Goal: Task Accomplishment & Management: Complete application form

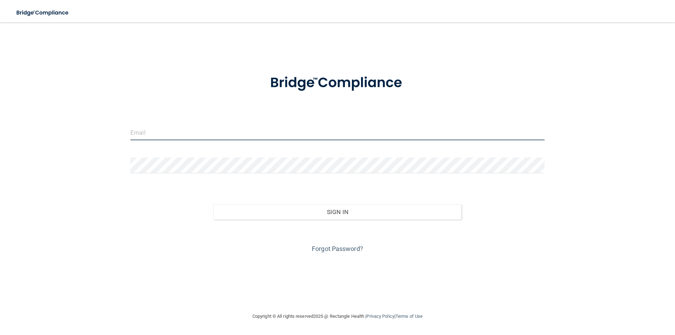
click at [140, 132] on input "email" at bounding box center [337, 132] width 414 height 16
type input "[EMAIL_ADDRESS][DOMAIN_NAME]"
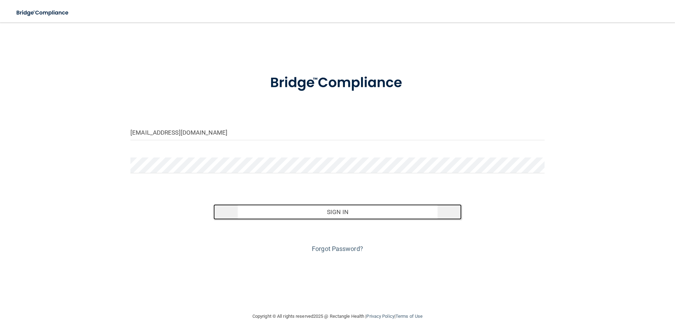
click at [318, 208] on button "Sign In" at bounding box center [337, 211] width 249 height 15
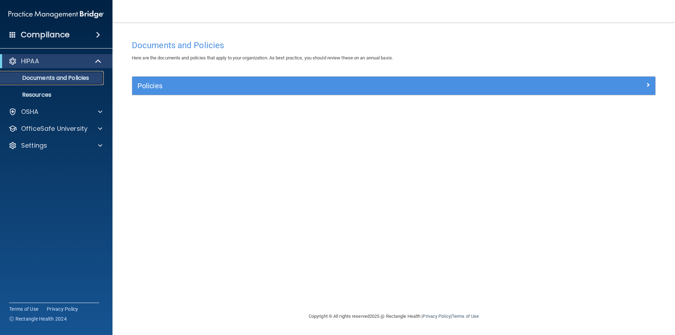
click at [46, 77] on p "Documents and Policies" at bounding box center [53, 78] width 96 height 7
click at [40, 93] on p "Resources" at bounding box center [53, 94] width 96 height 7
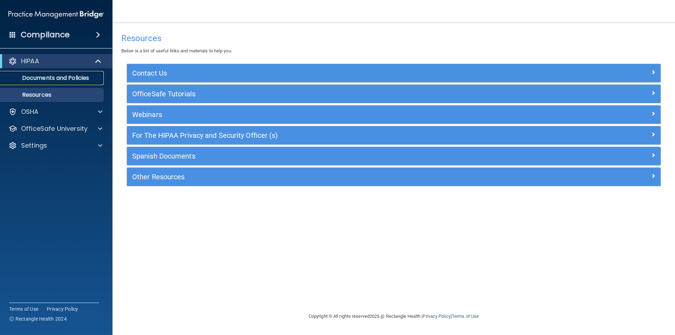
click at [43, 80] on p "Documents and Policies" at bounding box center [53, 78] width 96 height 7
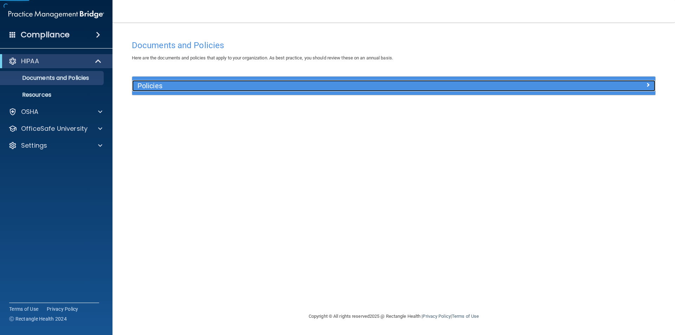
click at [212, 89] on h5 "Policies" at bounding box center [329, 86] width 382 height 8
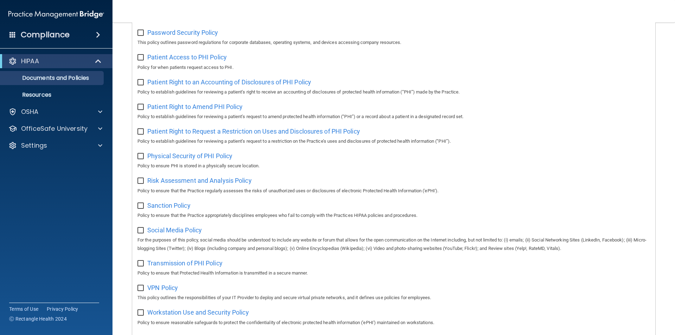
scroll to position [370, 0]
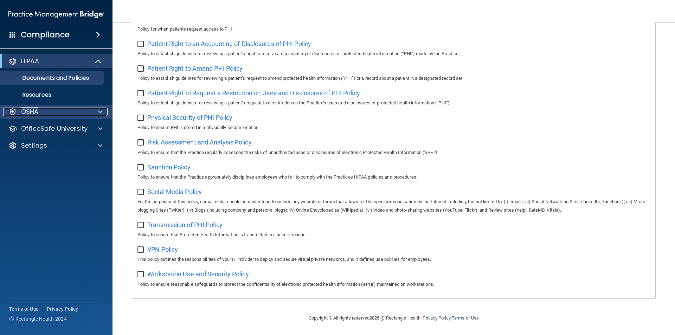
click at [51, 110] on div "OSHA" at bounding box center [46, 112] width 87 height 8
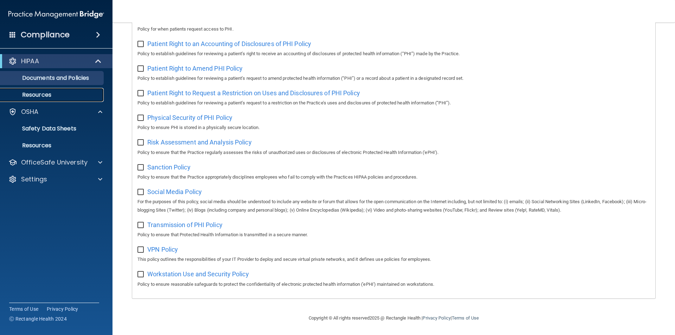
click at [41, 94] on p "Resources" at bounding box center [53, 94] width 96 height 7
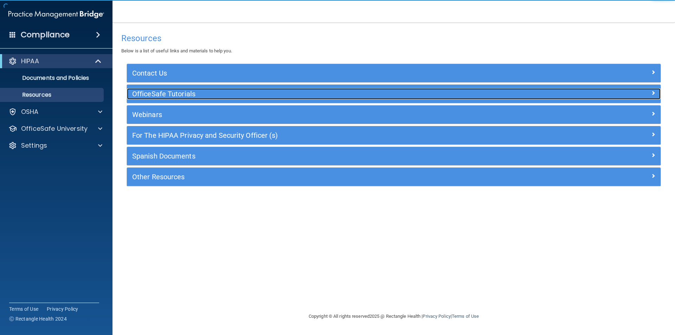
click at [172, 95] on h5 "OfficeSafe Tutorials" at bounding box center [327, 94] width 390 height 8
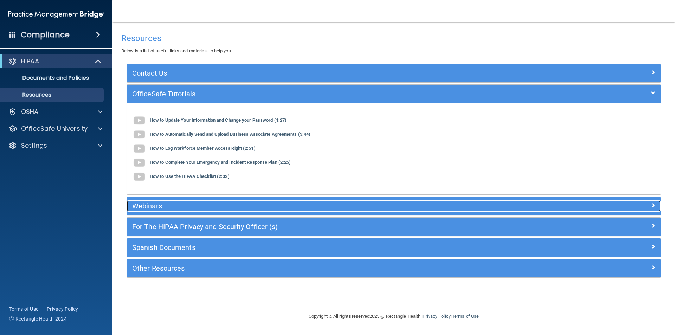
click at [158, 209] on h5 "Webinars" at bounding box center [327, 206] width 390 height 8
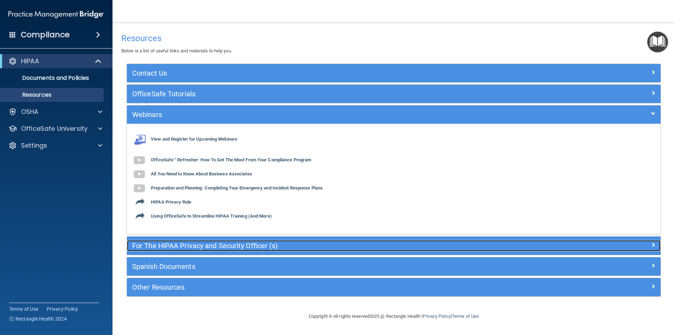
click at [159, 247] on h5 "For The HIPAA Privacy and Security Officer (s)" at bounding box center [327, 246] width 390 height 8
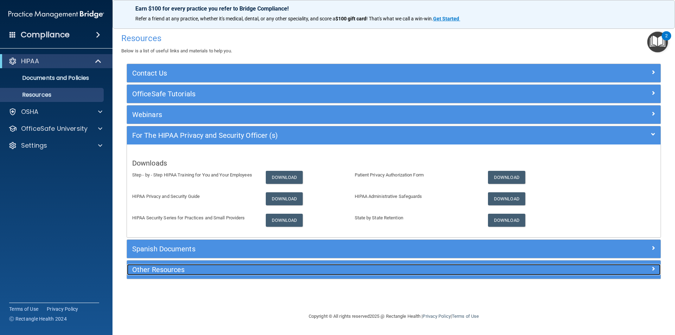
click at [152, 271] on h5 "Other Resources" at bounding box center [327, 270] width 390 height 8
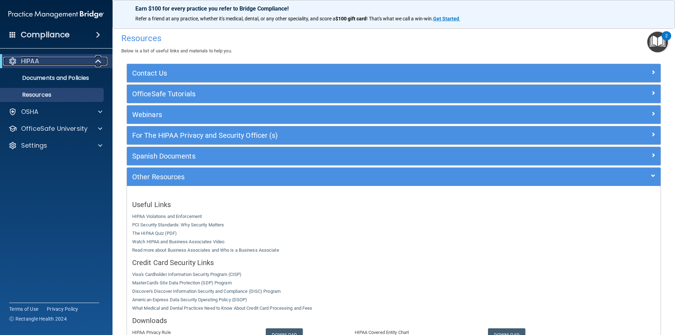
click at [97, 60] on span at bounding box center [99, 61] width 6 height 8
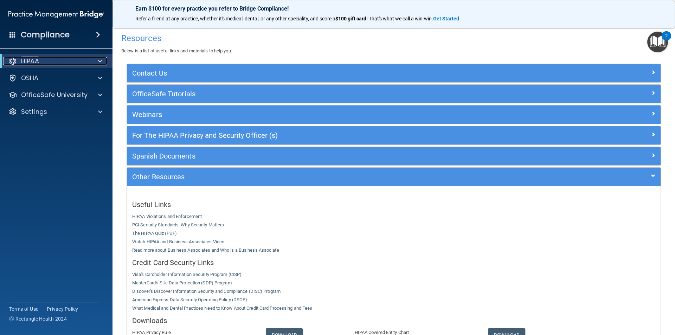
click at [98, 60] on span at bounding box center [100, 61] width 4 height 8
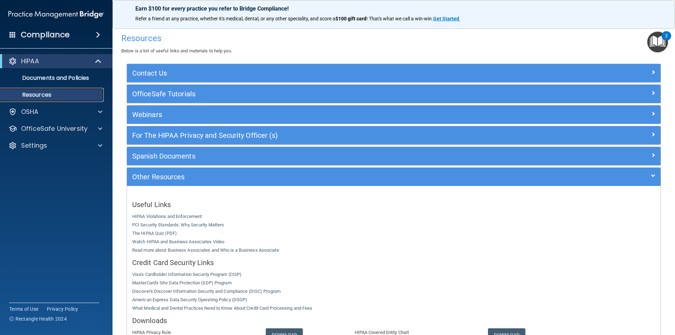
click at [56, 96] on p "Resources" at bounding box center [53, 94] width 96 height 7
click at [66, 78] on p "Documents and Policies" at bounding box center [53, 78] width 96 height 7
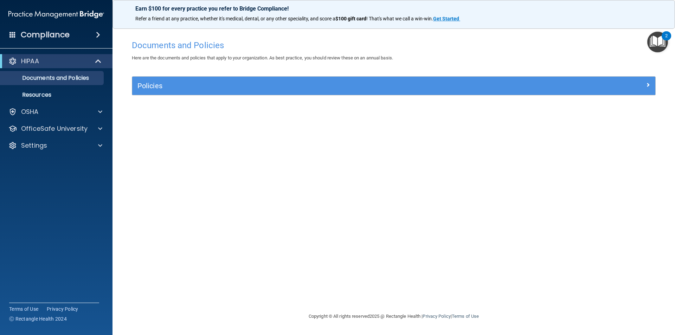
click at [660, 40] on img "Open Resource Center, 2 new notifications" at bounding box center [657, 42] width 21 height 21
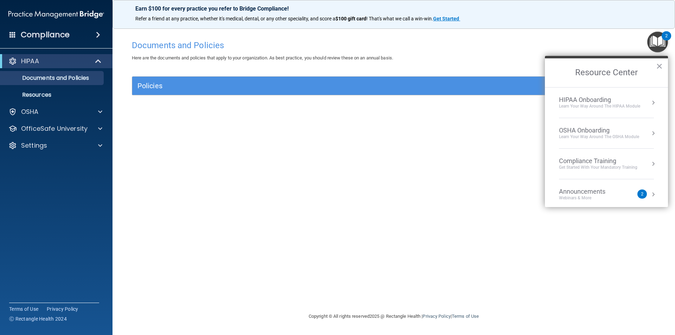
click at [593, 170] on div "Get Started with your mandatory training" at bounding box center [598, 168] width 78 height 6
click at [616, 101] on div "HIPAA Training for Members" at bounding box center [590, 99] width 78 height 6
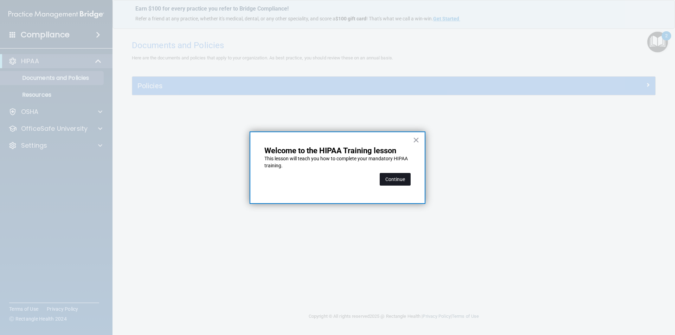
click at [399, 184] on button "Continue" at bounding box center [395, 179] width 31 height 13
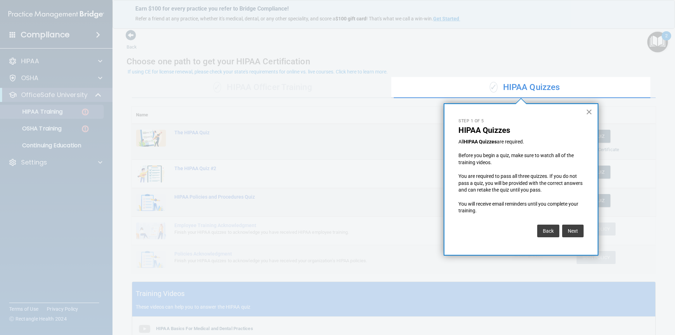
click at [590, 113] on button "×" at bounding box center [589, 111] width 7 height 11
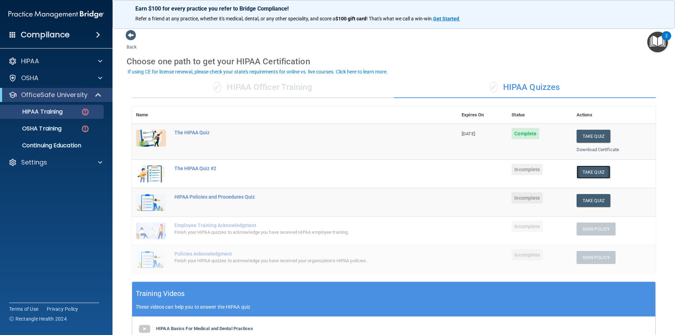
click at [587, 173] on button "Take Quiz" at bounding box center [594, 172] width 34 height 13
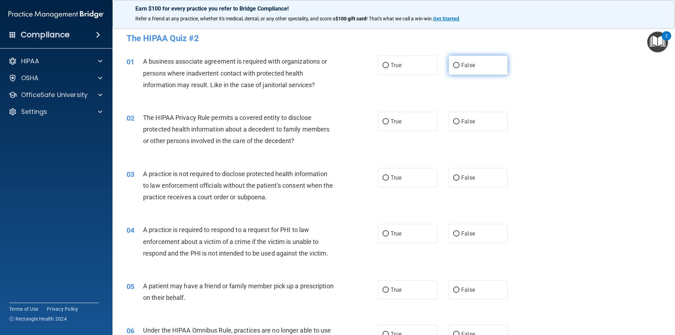
click at [470, 67] on span "False" at bounding box center [468, 65] width 14 height 7
click at [460, 67] on input "False" at bounding box center [456, 65] width 6 height 5
radio input "true"
click at [423, 66] on label "True" at bounding box center [407, 65] width 59 height 19
click at [389, 66] on input "True" at bounding box center [386, 65] width 6 height 5
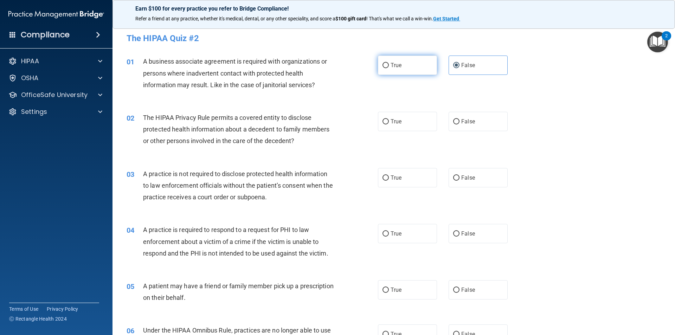
radio input "true"
radio input "false"
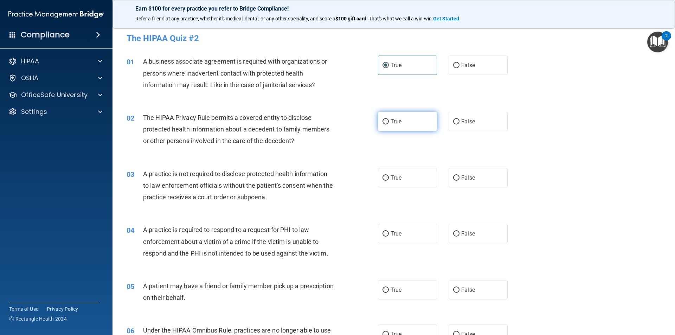
click at [404, 124] on label "True" at bounding box center [407, 121] width 59 height 19
click at [389, 124] on input "True" at bounding box center [386, 121] width 6 height 5
radio input "true"
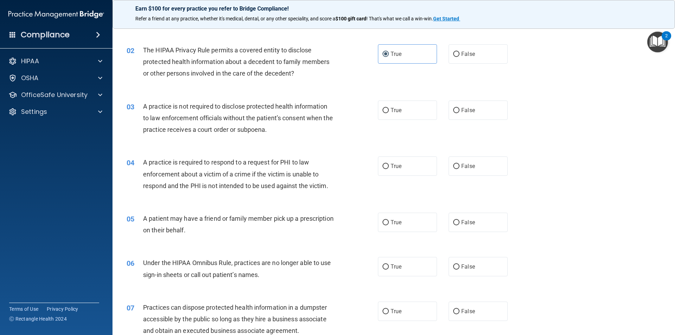
scroll to position [70, 0]
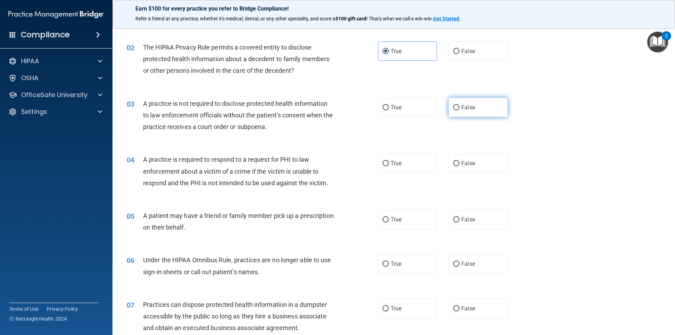
click at [478, 105] on label "False" at bounding box center [478, 107] width 59 height 19
click at [460, 105] on input "False" at bounding box center [456, 107] width 6 height 5
radio input "true"
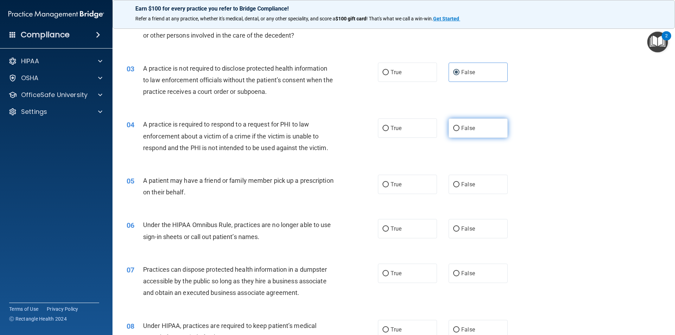
click at [466, 129] on span "False" at bounding box center [468, 128] width 14 height 7
click at [460, 129] on input "False" at bounding box center [456, 128] width 6 height 5
radio input "true"
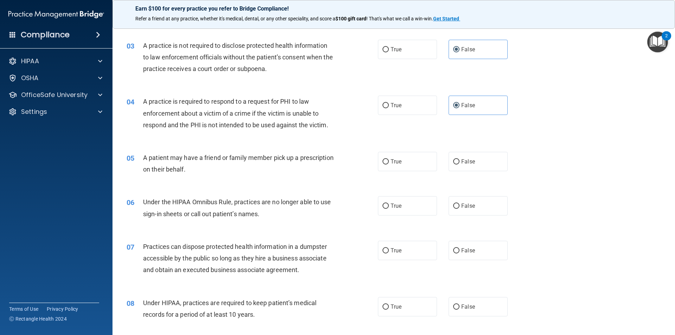
scroll to position [141, 0]
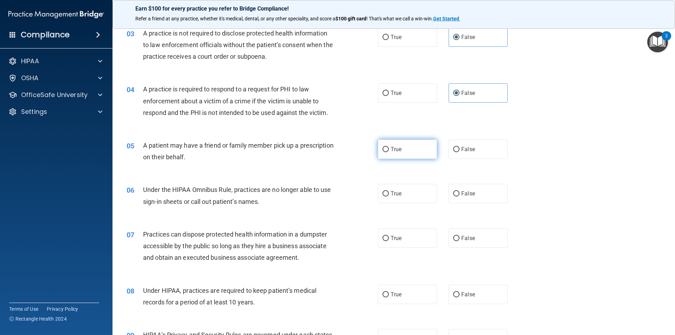
click at [404, 149] on label "True" at bounding box center [407, 149] width 59 height 19
click at [389, 149] on input "True" at bounding box center [386, 149] width 6 height 5
radio input "true"
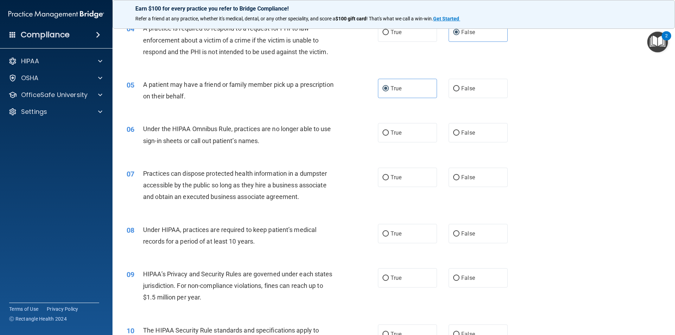
scroll to position [211, 0]
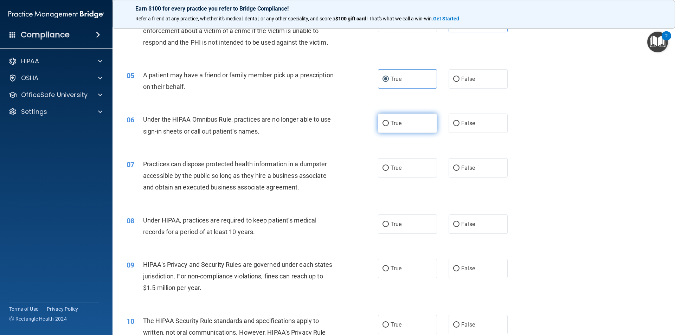
click at [401, 126] on label "True" at bounding box center [407, 123] width 59 height 19
click at [389, 126] on input "True" at bounding box center [386, 123] width 6 height 5
radio input "true"
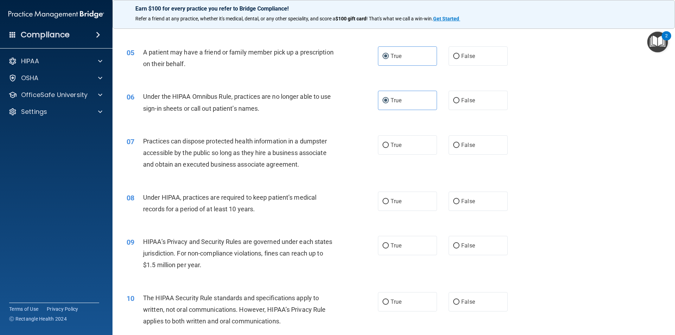
scroll to position [246, 0]
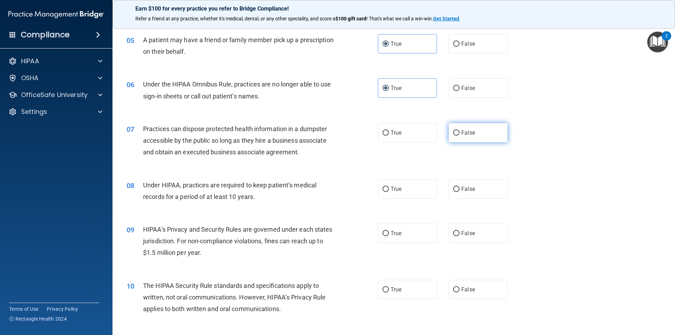
click at [466, 133] on span "False" at bounding box center [468, 132] width 14 height 7
click at [460, 133] on input "False" at bounding box center [456, 132] width 6 height 5
radio input "true"
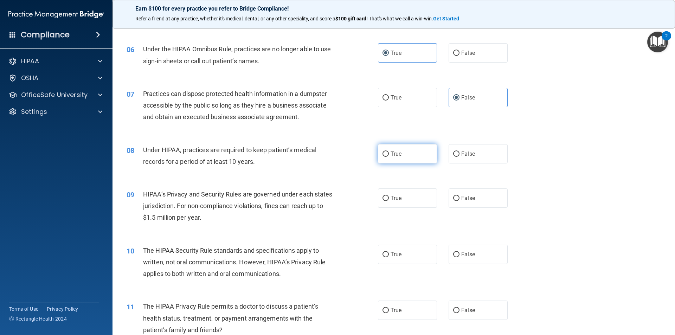
click at [412, 156] on label "True" at bounding box center [407, 153] width 59 height 19
click at [389, 156] on input "True" at bounding box center [386, 154] width 6 height 5
radio input "true"
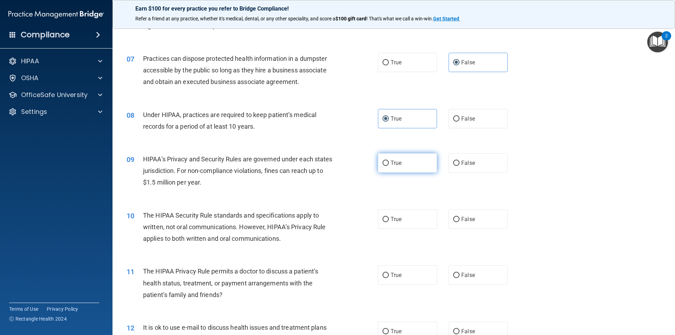
click at [420, 158] on label "True" at bounding box center [407, 162] width 59 height 19
click at [389, 161] on input "True" at bounding box center [386, 163] width 6 height 5
radio input "true"
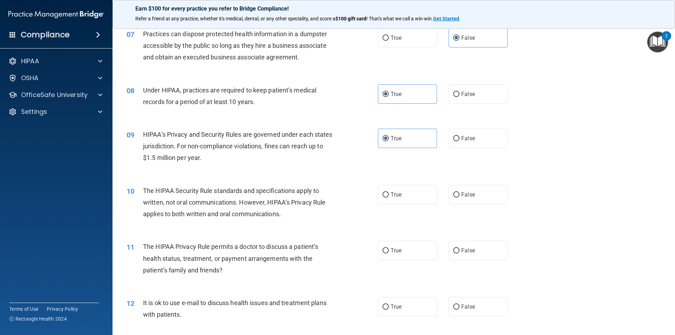
scroll to position [387, 0]
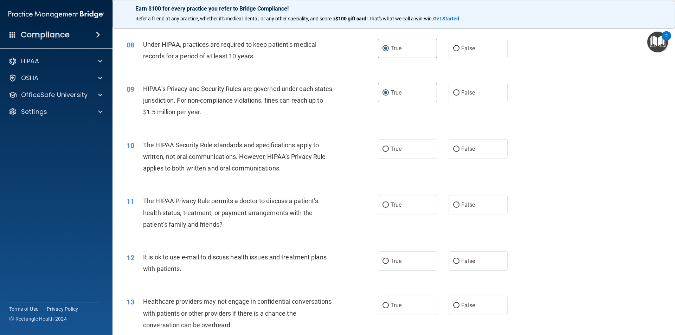
click at [402, 159] on div "10 The HIPAA Security Rule standards and specifications apply to written, not o…" at bounding box center [393, 158] width 545 height 56
click at [403, 153] on label "True" at bounding box center [407, 148] width 59 height 19
click at [389, 152] on input "True" at bounding box center [386, 149] width 6 height 5
radio input "true"
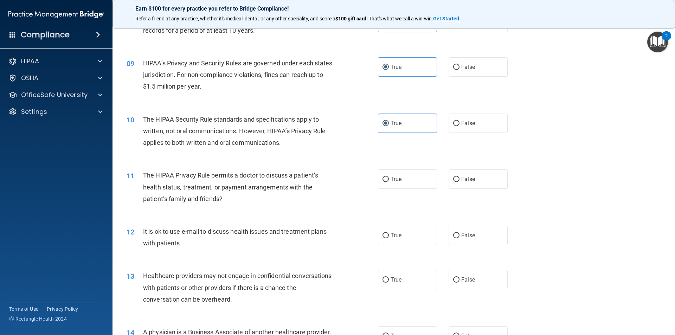
scroll to position [492, 0]
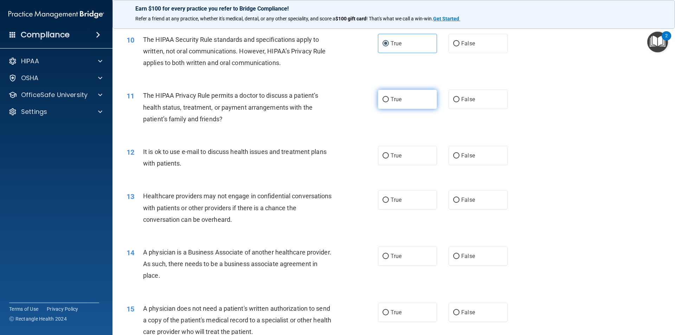
click at [415, 101] on label "True" at bounding box center [407, 99] width 59 height 19
click at [389, 101] on input "True" at bounding box center [386, 99] width 6 height 5
radio input "true"
click at [480, 156] on label "False" at bounding box center [478, 155] width 59 height 19
click at [460, 156] on input "False" at bounding box center [456, 155] width 6 height 5
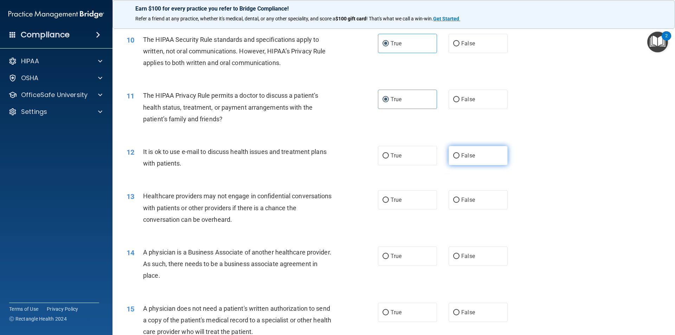
radio input "true"
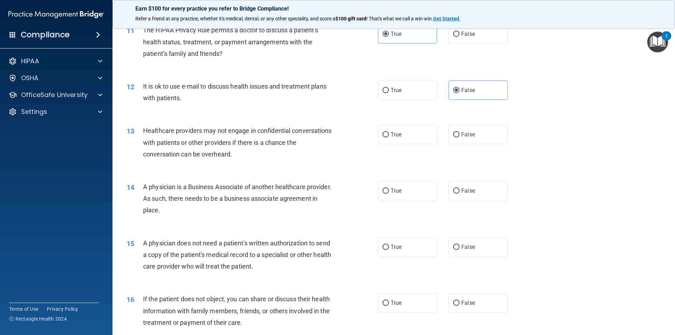
scroll to position [563, 0]
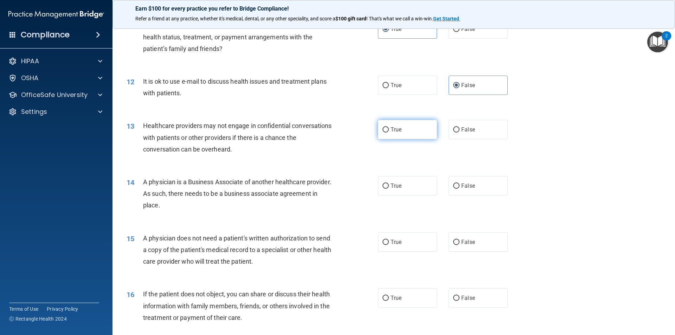
click at [413, 130] on label "True" at bounding box center [407, 129] width 59 height 19
click at [389, 130] on input "True" at bounding box center [386, 129] width 6 height 5
radio input "true"
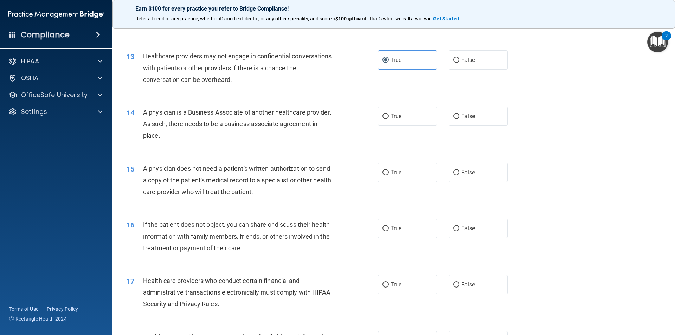
scroll to position [633, 0]
click at [401, 116] on label "True" at bounding box center [407, 115] width 59 height 19
click at [389, 116] on input "True" at bounding box center [386, 115] width 6 height 5
radio input "true"
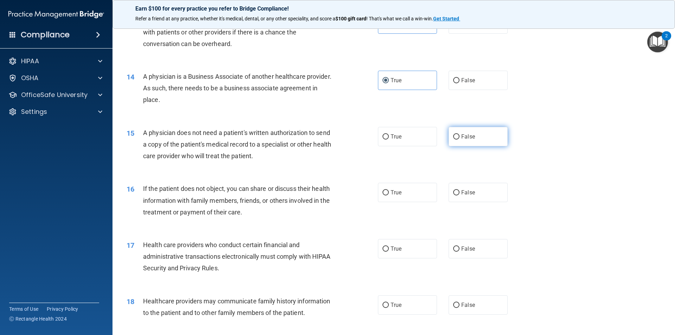
click at [468, 134] on span "False" at bounding box center [468, 136] width 14 height 7
click at [460, 134] on input "False" at bounding box center [456, 136] width 6 height 5
radio input "true"
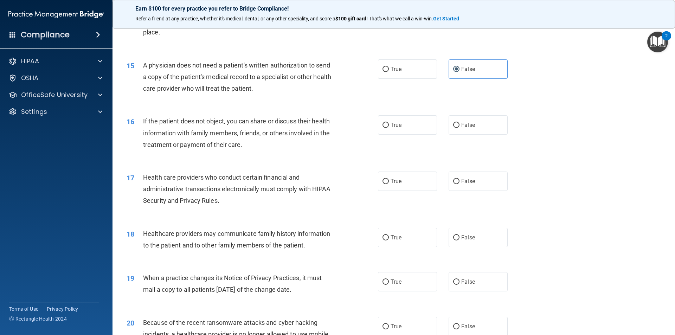
scroll to position [738, 0]
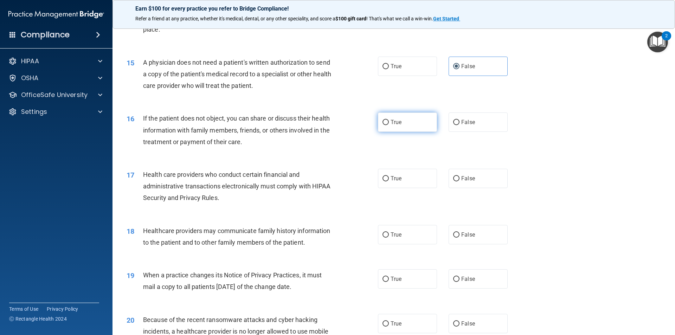
click at [416, 127] on label "True" at bounding box center [407, 122] width 59 height 19
click at [389, 125] on input "True" at bounding box center [386, 122] width 6 height 5
radio input "true"
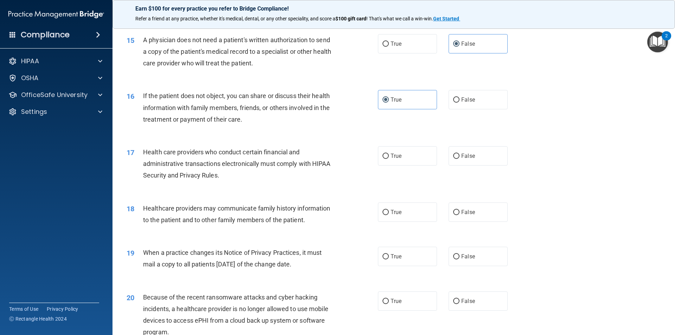
scroll to position [774, 0]
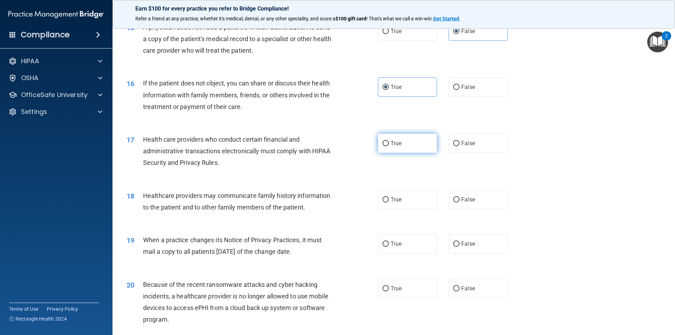
click at [408, 147] on label "True" at bounding box center [407, 143] width 59 height 19
click at [389, 146] on input "True" at bounding box center [386, 143] width 6 height 5
radio input "true"
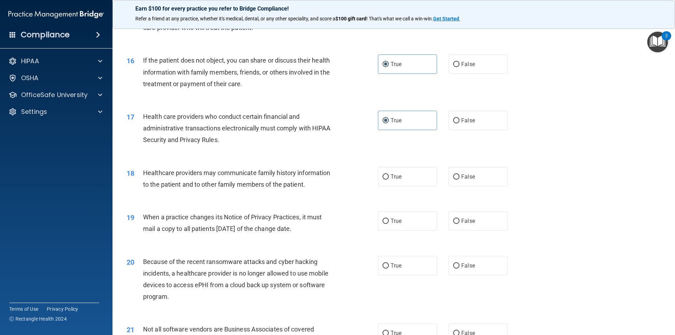
scroll to position [809, 0]
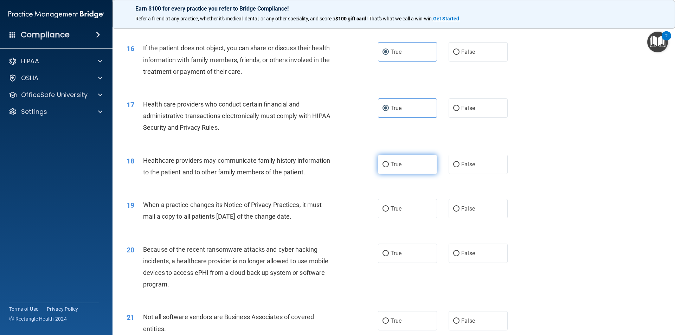
click at [413, 166] on label "True" at bounding box center [407, 164] width 59 height 19
click at [389, 166] on input "True" at bounding box center [386, 164] width 6 height 5
radio input "true"
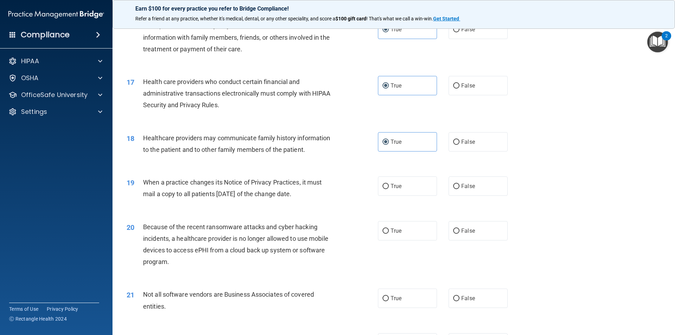
scroll to position [844, 0]
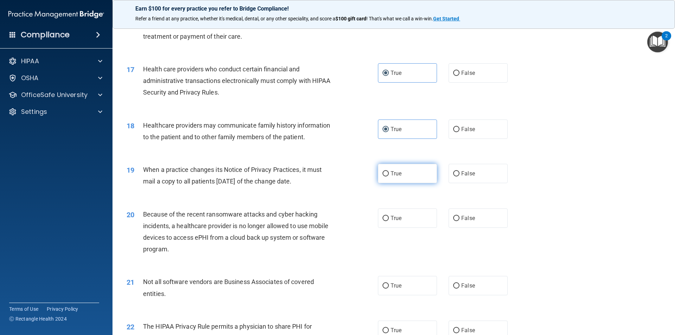
click at [416, 176] on label "True" at bounding box center [407, 173] width 59 height 19
click at [389, 176] on input "True" at bounding box center [386, 173] width 6 height 5
radio input "true"
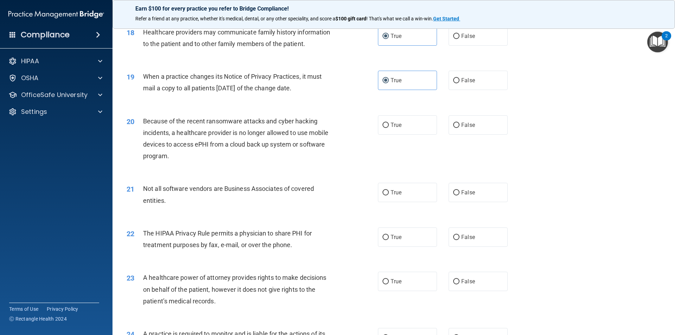
scroll to position [949, 0]
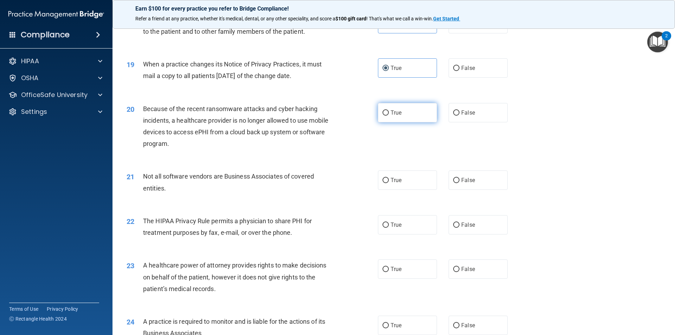
click at [400, 116] on label "True" at bounding box center [407, 112] width 59 height 19
click at [389, 116] on input "True" at bounding box center [386, 112] width 6 height 5
radio input "true"
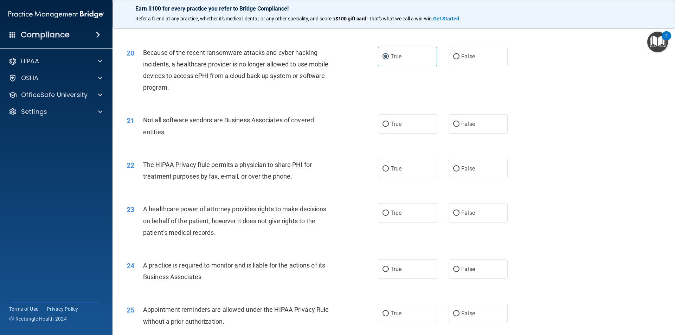
scroll to position [1020, 0]
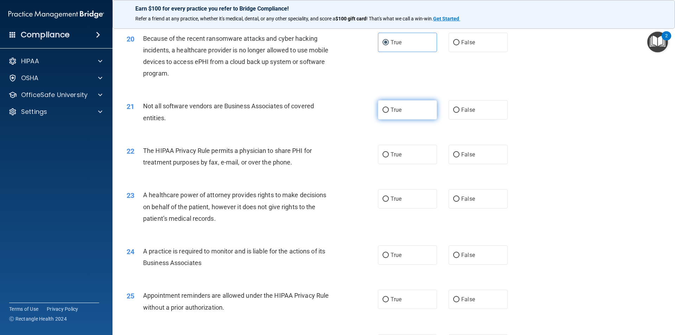
click at [416, 111] on label "True" at bounding box center [407, 109] width 59 height 19
click at [389, 111] on input "True" at bounding box center [386, 110] width 6 height 5
radio input "true"
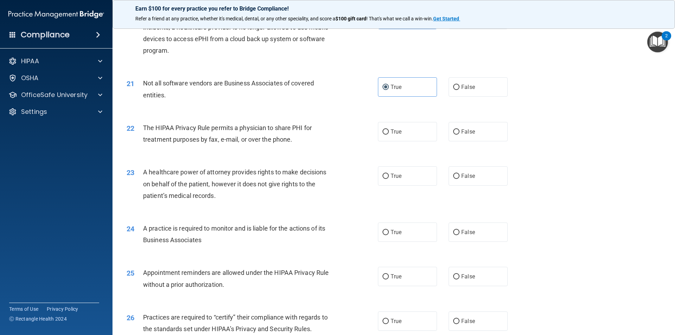
scroll to position [1055, 0]
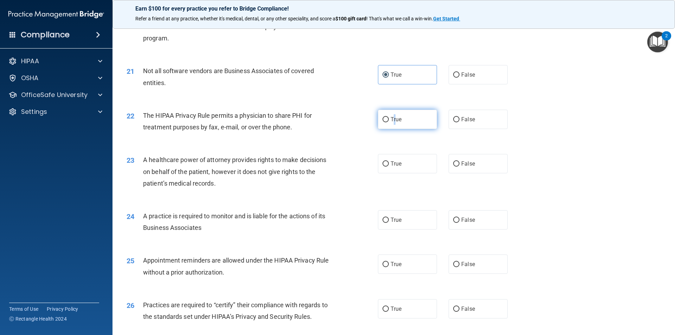
click at [393, 124] on label "True" at bounding box center [407, 119] width 59 height 19
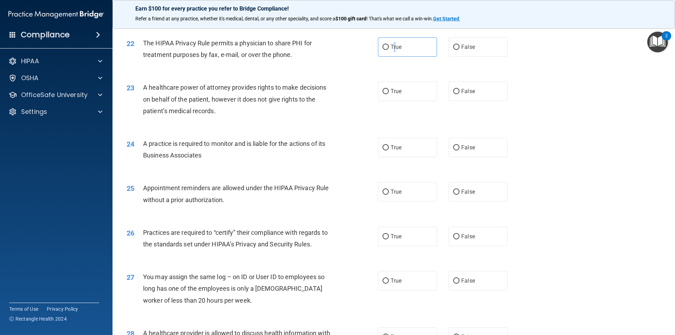
scroll to position [1126, 0]
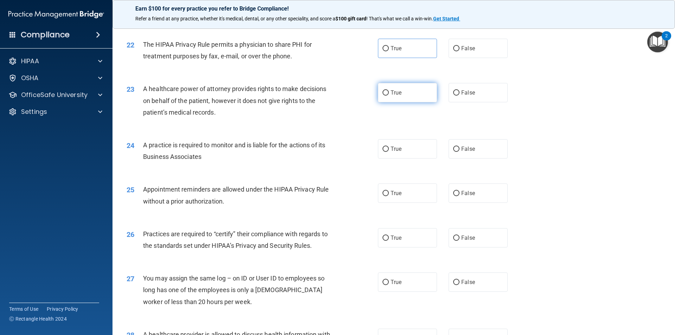
click at [398, 99] on label "True" at bounding box center [407, 92] width 59 height 19
click at [389, 96] on input "True" at bounding box center [386, 92] width 6 height 5
radio input "true"
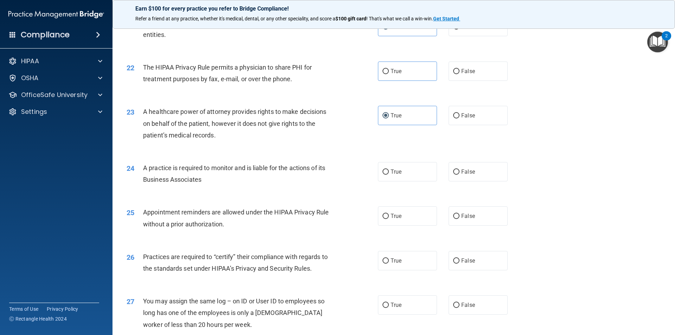
scroll to position [1091, 0]
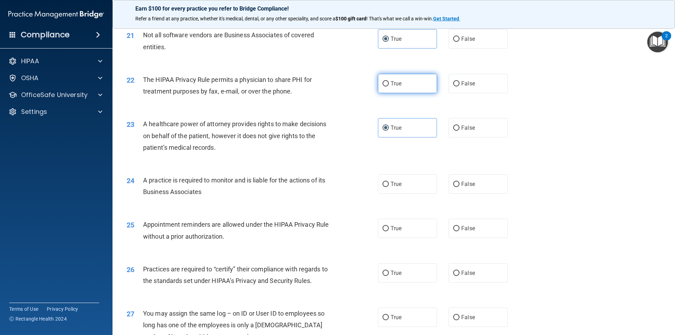
click at [407, 84] on label "True" at bounding box center [407, 83] width 59 height 19
click at [389, 84] on input "True" at bounding box center [386, 83] width 6 height 5
radio input "true"
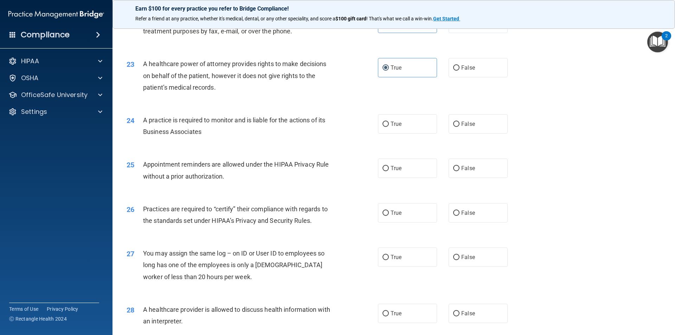
scroll to position [1161, 0]
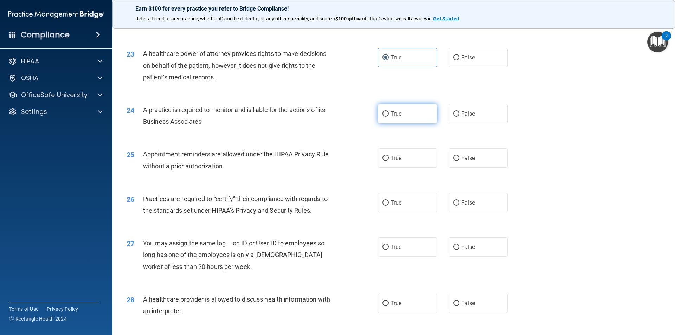
click at [404, 112] on label "True" at bounding box center [407, 113] width 59 height 19
click at [389, 112] on input "True" at bounding box center [386, 113] width 6 height 5
radio input "true"
click at [412, 161] on label "True" at bounding box center [407, 157] width 59 height 19
click at [389, 161] on input "True" at bounding box center [386, 158] width 6 height 5
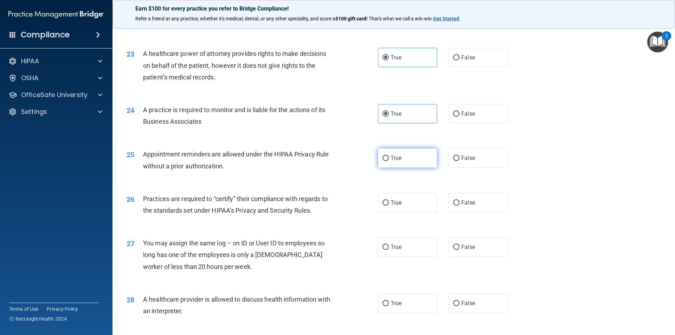
radio input "true"
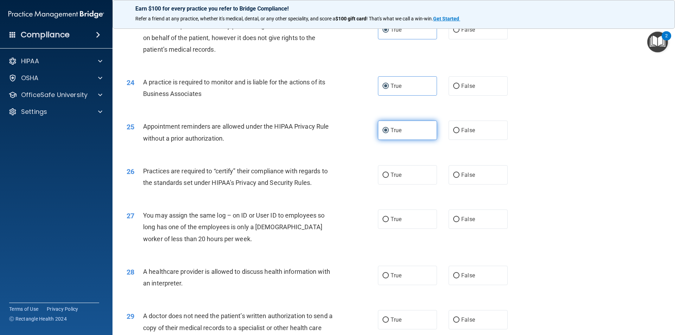
scroll to position [1232, 0]
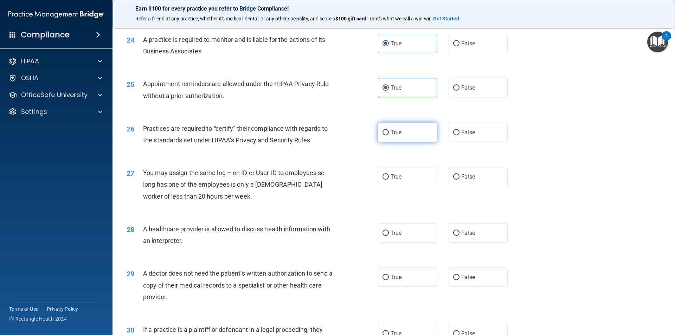
click at [398, 136] on label "True" at bounding box center [407, 132] width 59 height 19
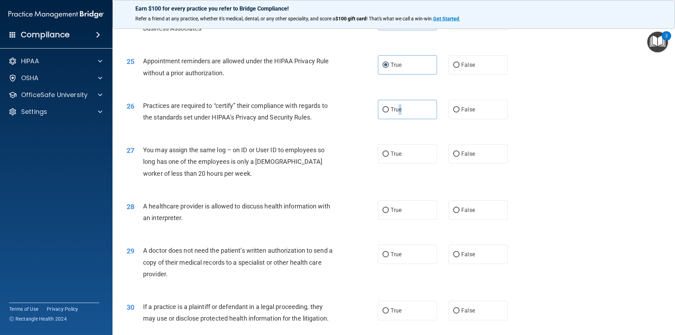
scroll to position [1267, 0]
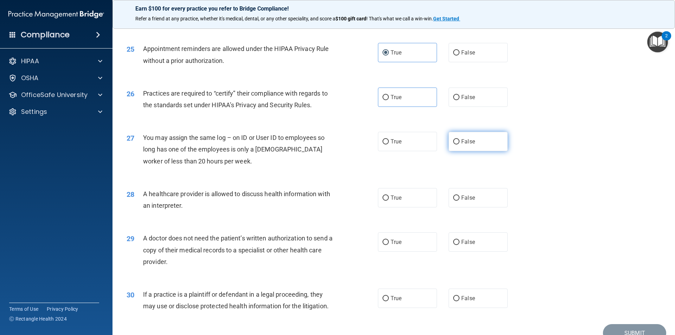
click at [461, 139] on span "False" at bounding box center [468, 141] width 14 height 7
click at [459, 139] on input "False" at bounding box center [456, 141] width 6 height 5
radio input "true"
click at [400, 98] on label "True" at bounding box center [407, 97] width 59 height 19
click at [389, 98] on input "True" at bounding box center [386, 97] width 6 height 5
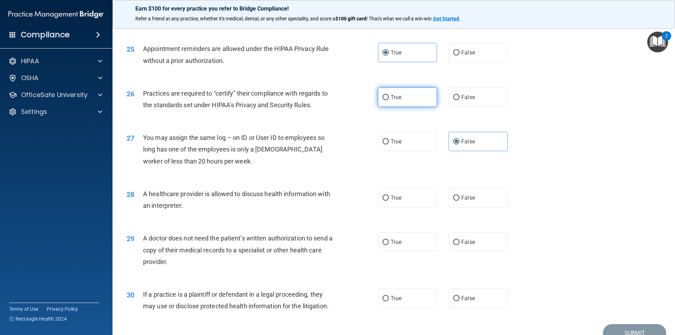
radio input "true"
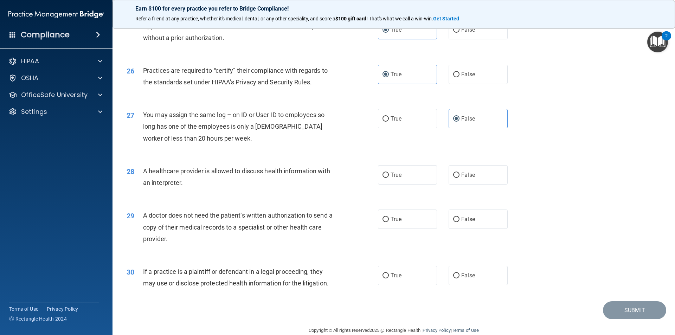
scroll to position [1302, 0]
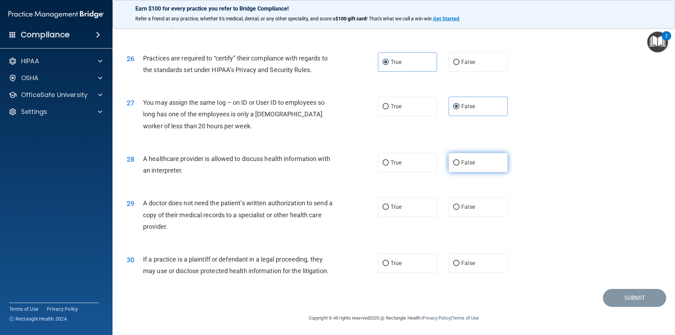
click at [479, 166] on label "False" at bounding box center [478, 162] width 59 height 19
click at [460, 166] on input "False" at bounding box center [456, 162] width 6 height 5
radio input "true"
click at [473, 209] on label "False" at bounding box center [478, 206] width 59 height 19
click at [460, 209] on input "False" at bounding box center [456, 207] width 6 height 5
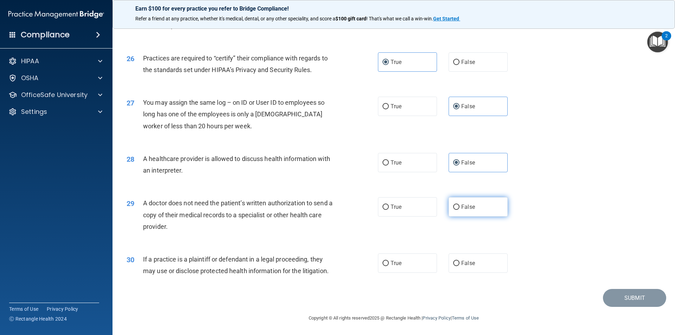
radio input "true"
drag, startPoint x: 402, startPoint y: 266, endPoint x: 437, endPoint y: 284, distance: 40.3
click at [402, 266] on label "True" at bounding box center [407, 263] width 59 height 19
click at [389, 266] on input "True" at bounding box center [386, 263] width 6 height 5
radio input "true"
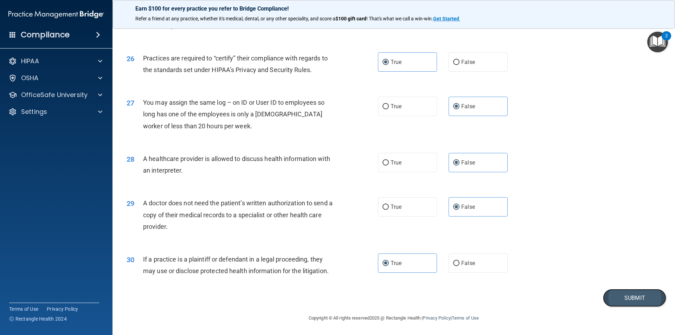
click at [629, 299] on button "Submit" at bounding box center [634, 298] width 63 height 18
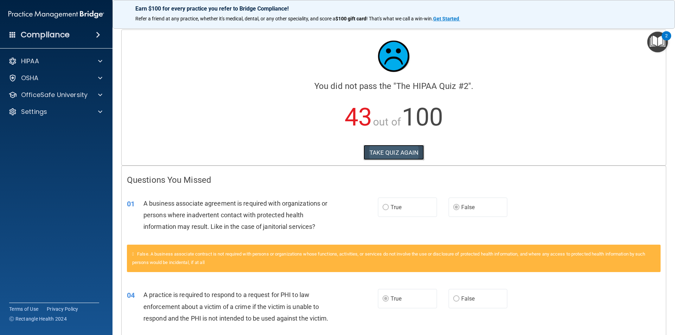
drag, startPoint x: 383, startPoint y: 147, endPoint x: 383, endPoint y: 151, distance: 3.9
click at [383, 151] on button "TAKE QUIZ AGAIN" at bounding box center [394, 152] width 61 height 15
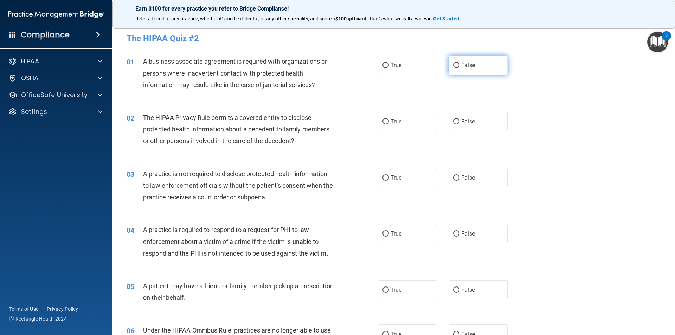
click at [475, 64] on label "False" at bounding box center [478, 65] width 59 height 19
click at [460, 64] on input "False" at bounding box center [456, 65] width 6 height 5
radio input "true"
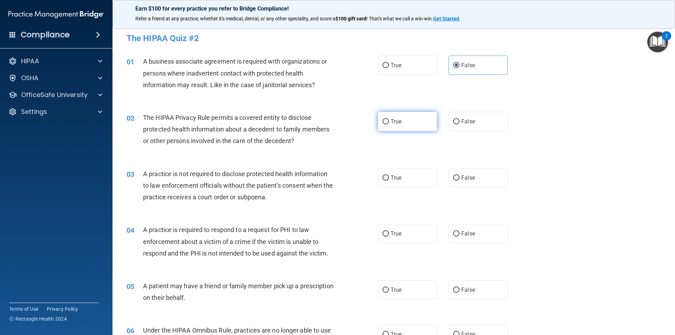
click at [400, 121] on label "True" at bounding box center [407, 121] width 59 height 19
click at [389, 121] on input "True" at bounding box center [386, 121] width 6 height 5
radio input "true"
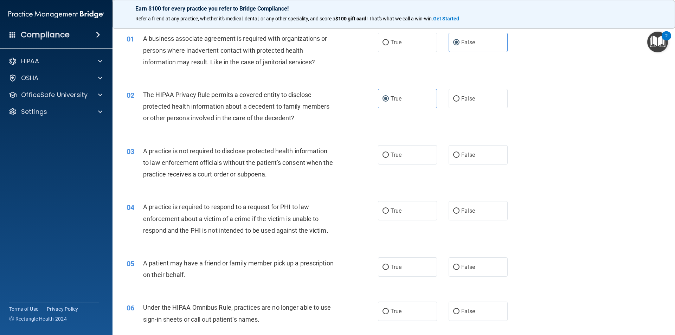
scroll to position [35, 0]
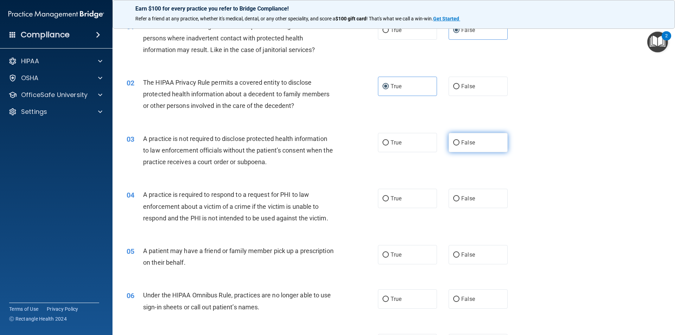
click at [479, 144] on label "False" at bounding box center [478, 142] width 59 height 19
click at [460, 144] on input "False" at bounding box center [456, 142] width 6 height 5
radio input "true"
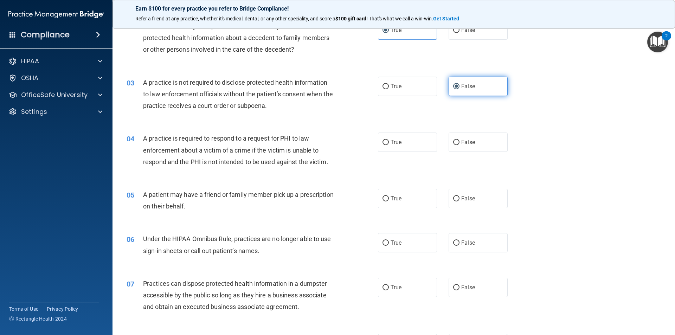
scroll to position [105, 0]
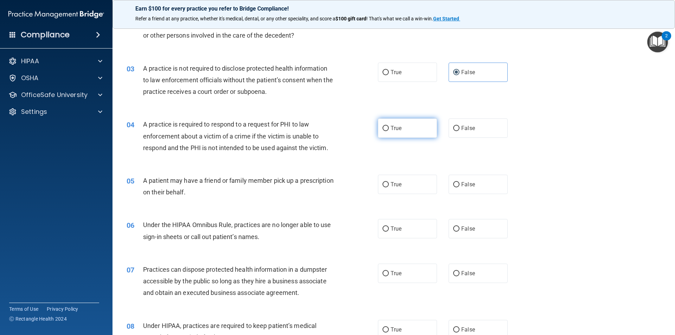
click at [417, 130] on label "True" at bounding box center [407, 128] width 59 height 19
click at [389, 130] on input "True" at bounding box center [386, 128] width 6 height 5
radio input "true"
click at [413, 180] on label "True" at bounding box center [407, 184] width 59 height 19
click at [389, 182] on input "True" at bounding box center [386, 184] width 6 height 5
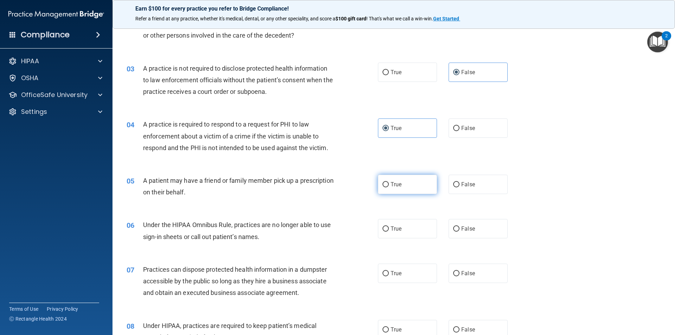
radio input "true"
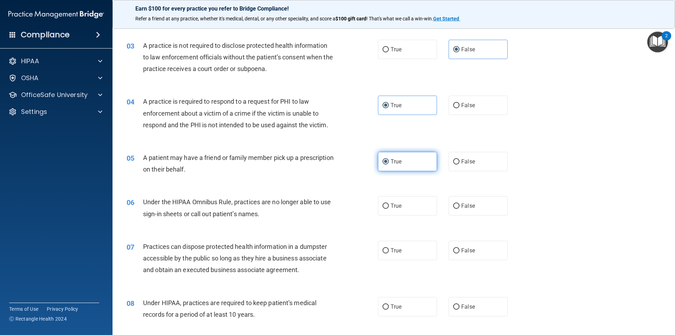
scroll to position [141, 0]
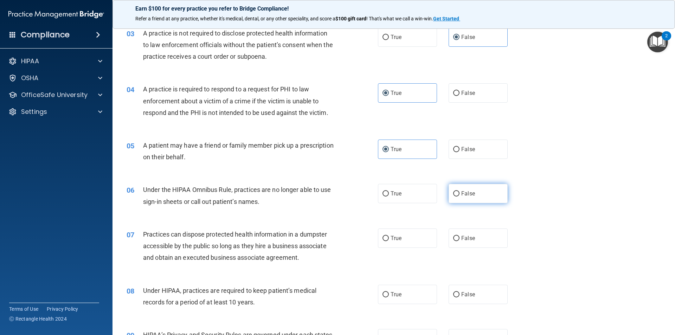
click at [465, 197] on span "False" at bounding box center [468, 193] width 14 height 7
click at [460, 197] on input "False" at bounding box center [456, 193] width 6 height 5
radio input "true"
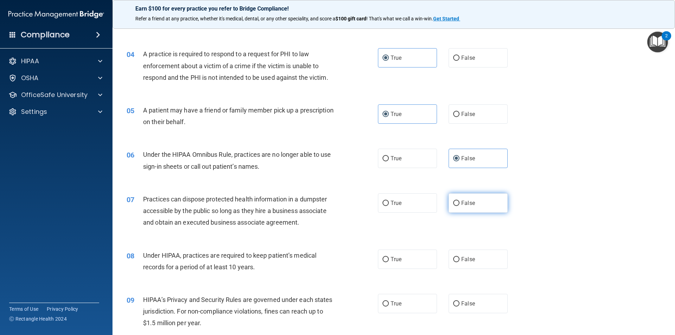
click at [471, 202] on span "False" at bounding box center [468, 203] width 14 height 7
click at [460, 202] on input "False" at bounding box center [456, 203] width 6 height 5
radio input "true"
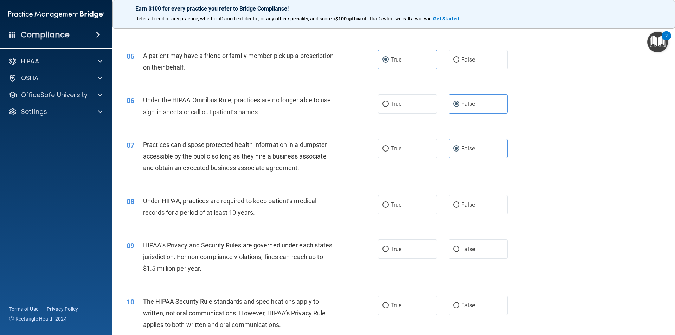
scroll to position [246, 0]
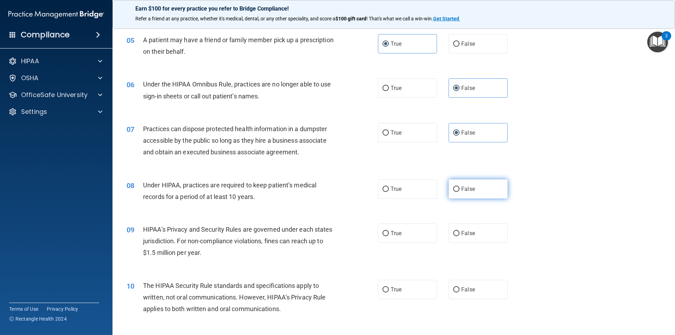
click at [467, 195] on label "False" at bounding box center [478, 188] width 59 height 19
click at [460, 192] on input "False" at bounding box center [456, 189] width 6 height 5
radio input "true"
click at [477, 231] on label "False" at bounding box center [478, 233] width 59 height 19
click at [460, 231] on input "False" at bounding box center [456, 233] width 6 height 5
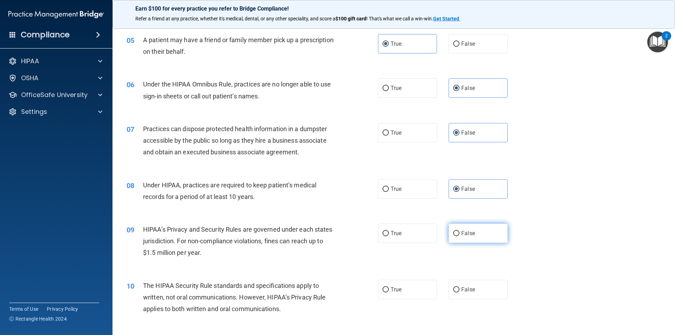
radio input "true"
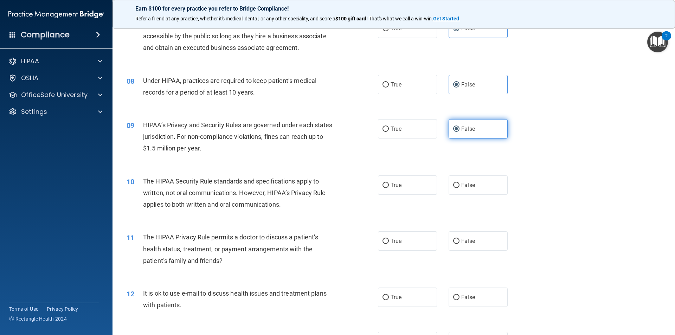
scroll to position [352, 0]
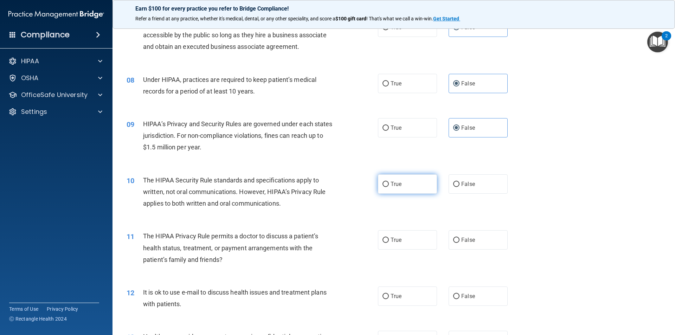
click at [409, 185] on label "True" at bounding box center [407, 183] width 59 height 19
click at [389, 185] on input "True" at bounding box center [386, 184] width 6 height 5
radio input "true"
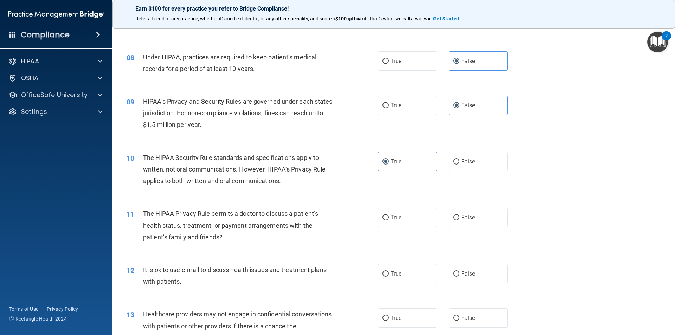
scroll to position [387, 0]
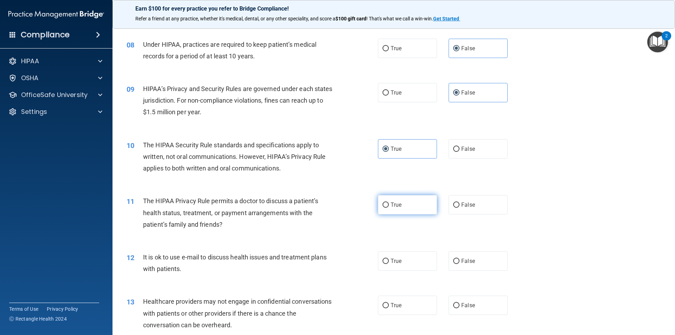
click at [425, 205] on label "True" at bounding box center [407, 204] width 59 height 19
click at [389, 205] on input "True" at bounding box center [386, 205] width 6 height 5
radio input "true"
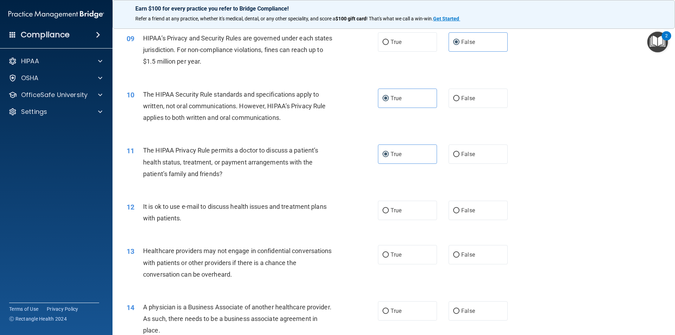
scroll to position [457, 0]
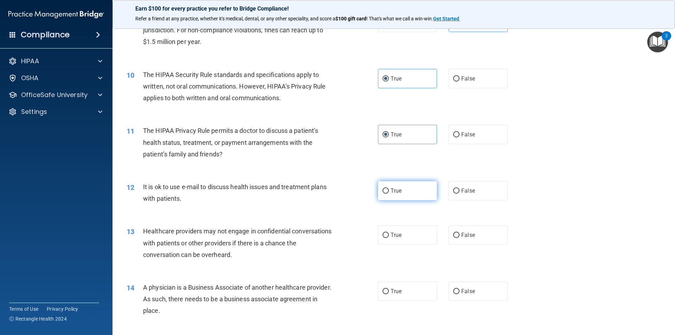
click at [416, 196] on label "True" at bounding box center [407, 190] width 59 height 19
click at [389, 194] on input "True" at bounding box center [386, 190] width 6 height 5
radio input "true"
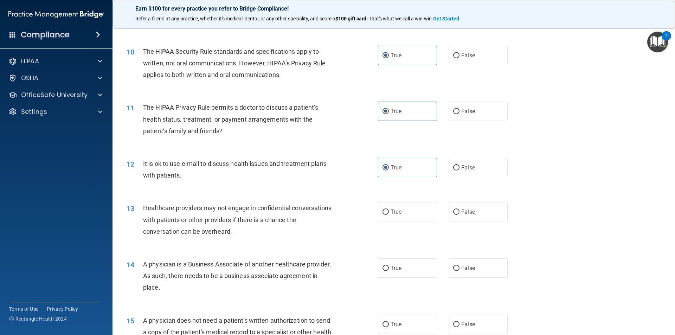
scroll to position [527, 0]
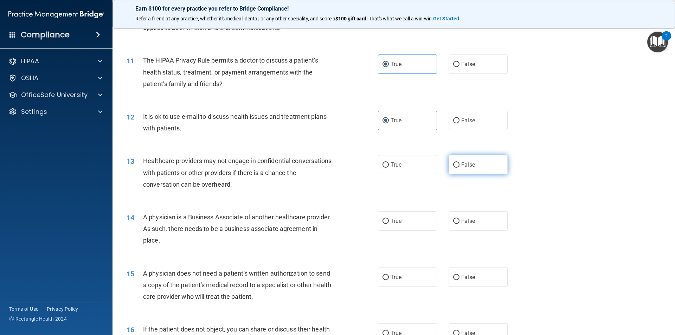
click at [475, 169] on label "False" at bounding box center [478, 164] width 59 height 19
click at [460, 168] on input "False" at bounding box center [456, 164] width 6 height 5
radio input "true"
click at [478, 223] on label "False" at bounding box center [478, 220] width 59 height 19
click at [460, 223] on input "False" at bounding box center [456, 221] width 6 height 5
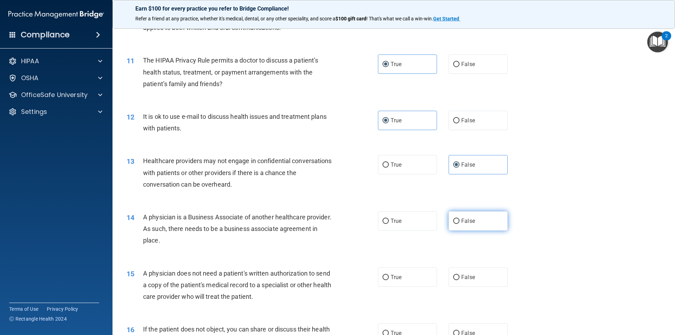
radio input "true"
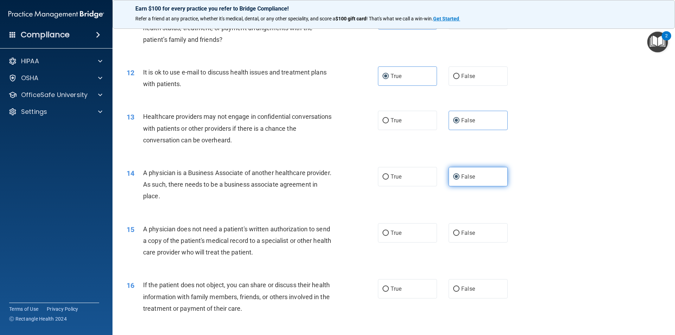
scroll to position [598, 0]
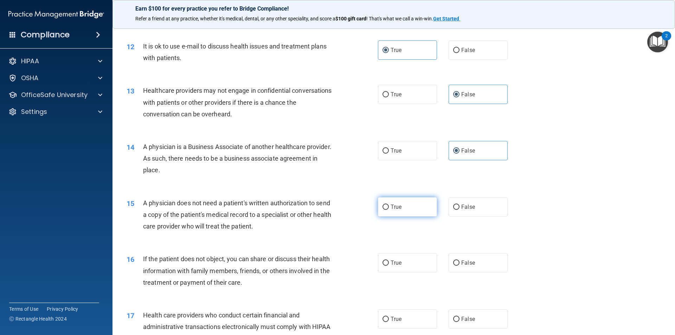
click at [425, 206] on label "True" at bounding box center [407, 206] width 59 height 19
click at [389, 206] on input "True" at bounding box center [386, 207] width 6 height 5
radio input "true"
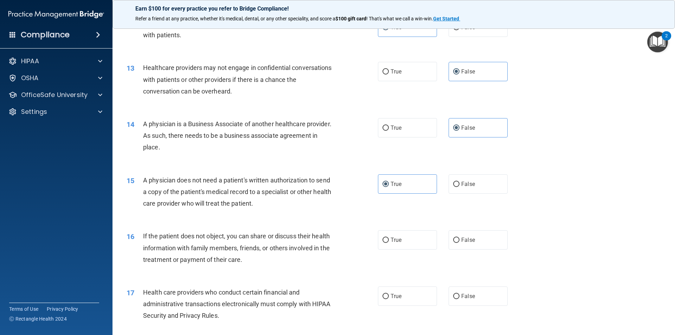
scroll to position [633, 0]
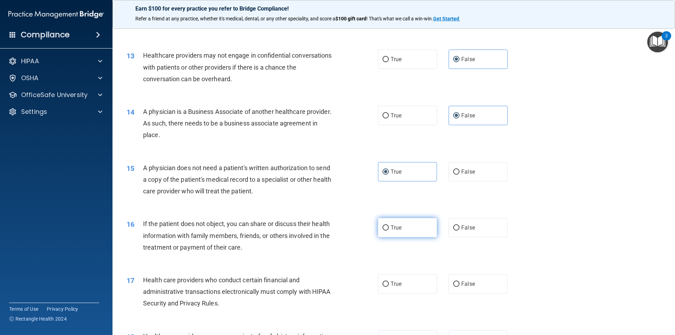
click at [417, 229] on label "True" at bounding box center [407, 227] width 59 height 19
click at [389, 229] on input "True" at bounding box center [386, 227] width 6 height 5
radio input "true"
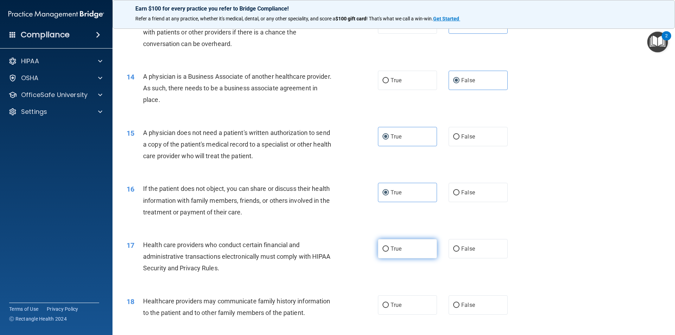
scroll to position [703, 0]
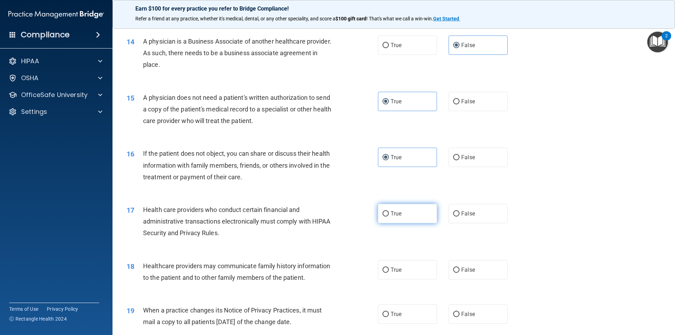
click at [411, 220] on label "True" at bounding box center [407, 213] width 59 height 19
click at [389, 217] on input "True" at bounding box center [386, 213] width 6 height 5
radio input "true"
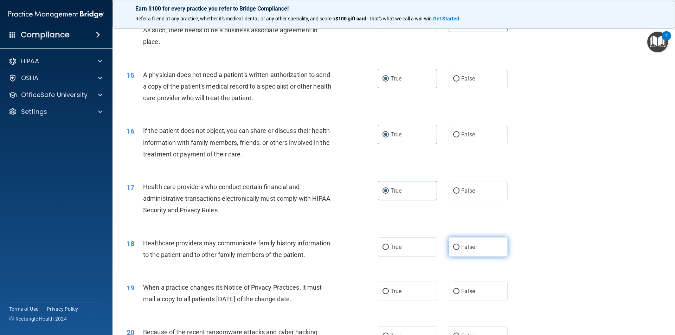
scroll to position [738, 0]
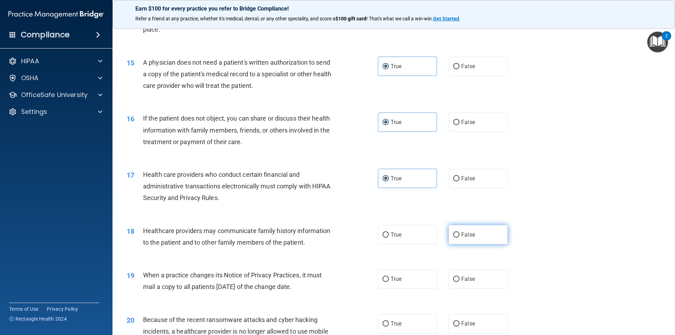
click at [464, 237] on span "False" at bounding box center [468, 234] width 14 height 7
click at [460, 237] on input "False" at bounding box center [456, 234] width 6 height 5
radio input "true"
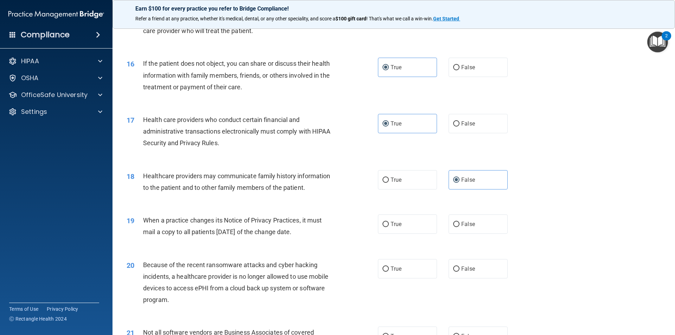
scroll to position [809, 0]
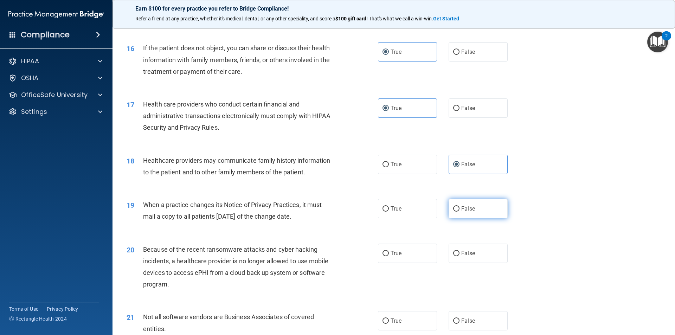
click at [475, 214] on label "False" at bounding box center [478, 208] width 59 height 19
click at [460, 212] on input "False" at bounding box center [456, 208] width 6 height 5
radio input "true"
click at [474, 251] on label "False" at bounding box center [478, 253] width 59 height 19
click at [460, 251] on input "False" at bounding box center [456, 253] width 6 height 5
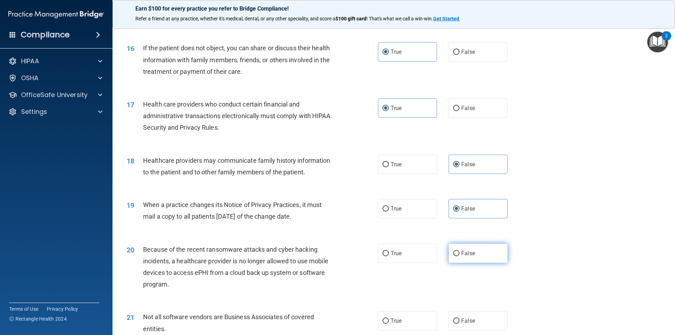
radio input "true"
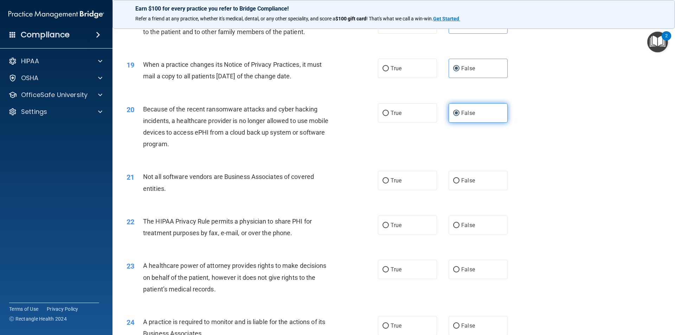
scroll to position [949, 0]
click at [417, 183] on label "True" at bounding box center [407, 180] width 59 height 19
click at [389, 183] on input "True" at bounding box center [386, 180] width 6 height 5
radio input "true"
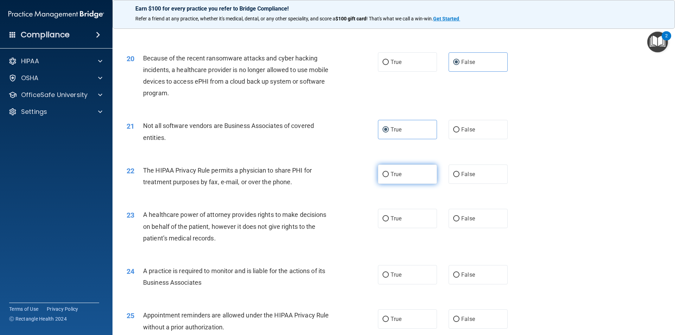
scroll to position [1020, 0]
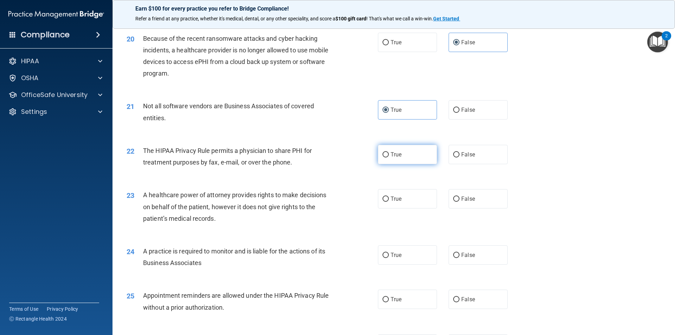
click at [397, 158] on span "True" at bounding box center [396, 154] width 11 height 7
click at [389, 158] on input "True" at bounding box center [386, 154] width 6 height 5
radio input "true"
click at [482, 200] on label "False" at bounding box center [478, 198] width 59 height 19
click at [460, 200] on input "False" at bounding box center [456, 199] width 6 height 5
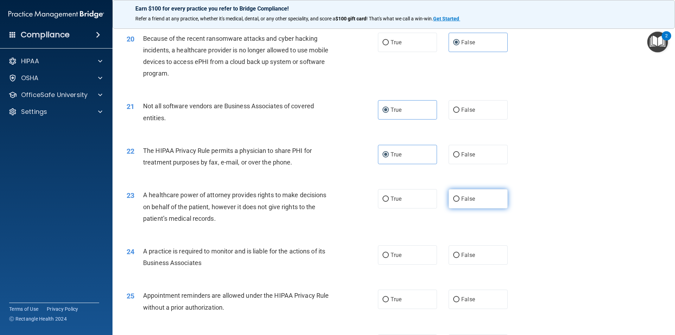
radio input "true"
click at [486, 253] on label "False" at bounding box center [478, 254] width 59 height 19
click at [460, 253] on input "False" at bounding box center [456, 255] width 6 height 5
radio input "true"
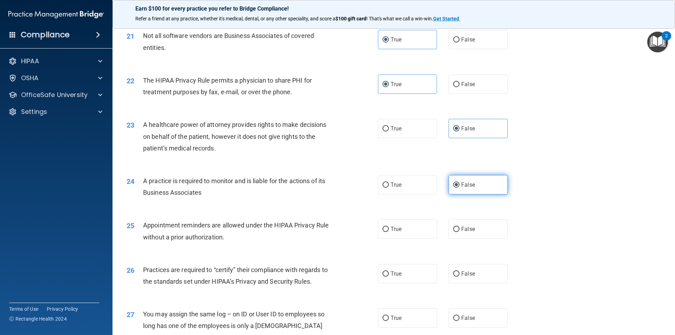
scroll to position [1125, 0]
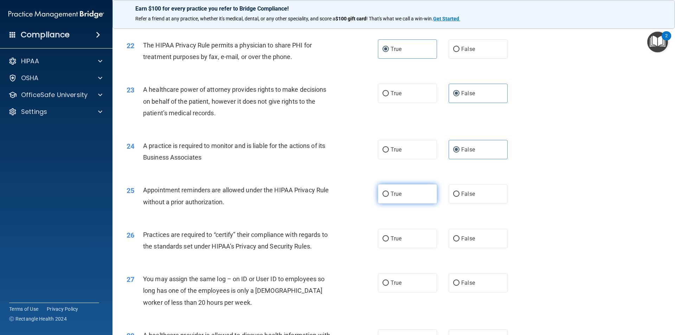
click at [402, 195] on label "True" at bounding box center [407, 193] width 59 height 19
click at [389, 195] on input "True" at bounding box center [386, 194] width 6 height 5
radio input "true"
click at [471, 234] on label "False" at bounding box center [478, 238] width 59 height 19
click at [460, 236] on input "False" at bounding box center [456, 238] width 6 height 5
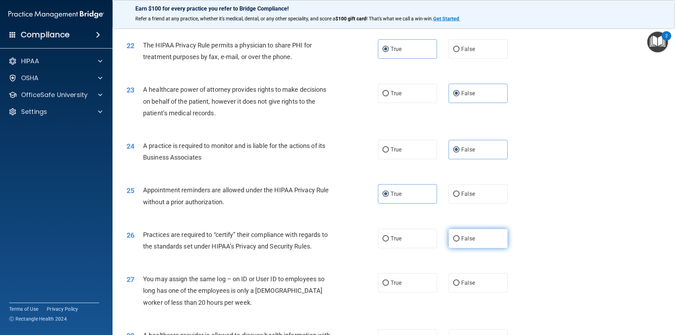
radio input "true"
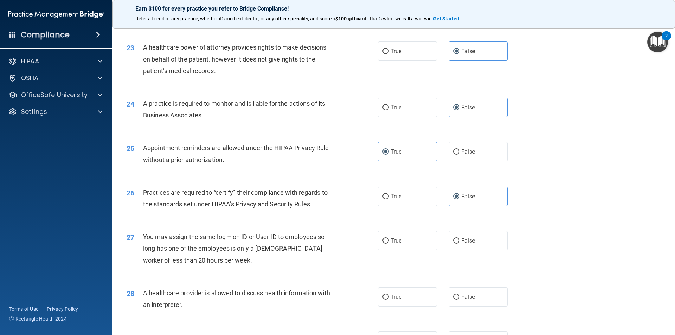
scroll to position [1196, 0]
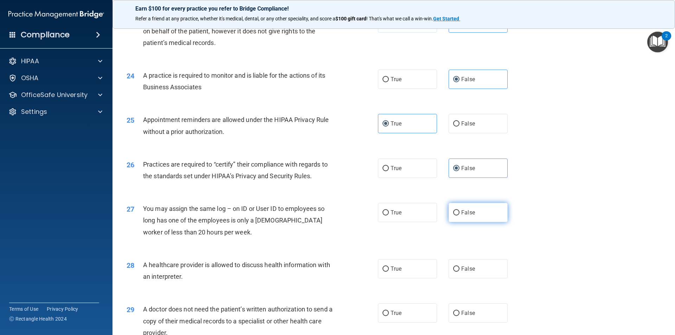
click at [478, 213] on label "False" at bounding box center [478, 212] width 59 height 19
click at [460, 213] on input "False" at bounding box center [456, 212] width 6 height 5
radio input "true"
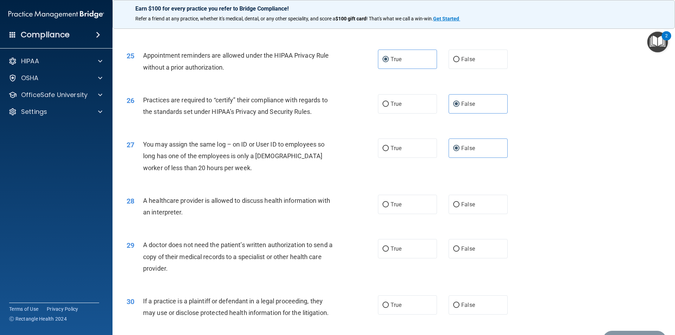
scroll to position [1266, 0]
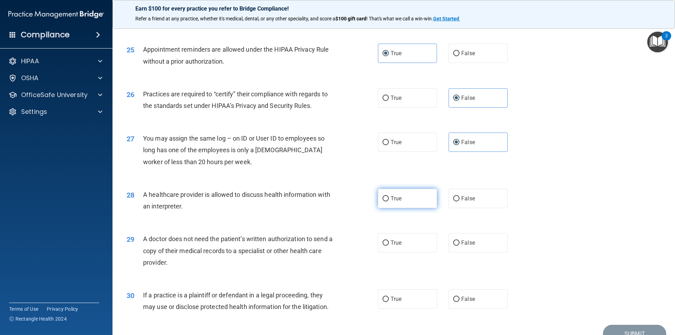
click at [415, 199] on label "True" at bounding box center [407, 198] width 59 height 19
click at [389, 199] on input "True" at bounding box center [386, 198] width 6 height 5
radio input "true"
click at [415, 243] on label "True" at bounding box center [407, 242] width 59 height 19
click at [389, 243] on input "True" at bounding box center [386, 243] width 6 height 5
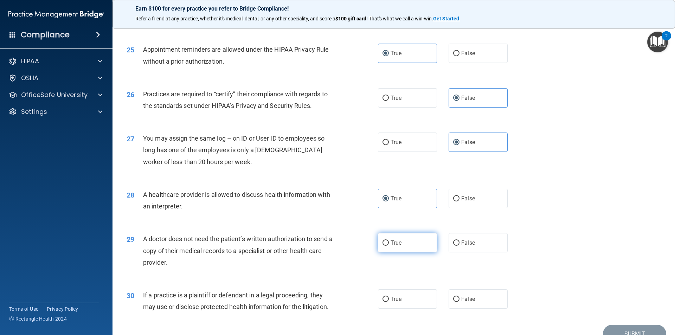
radio input "true"
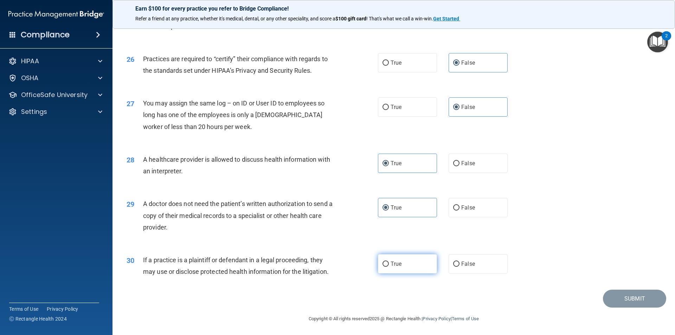
click at [410, 264] on label "True" at bounding box center [407, 263] width 59 height 19
click at [389, 264] on input "True" at bounding box center [386, 264] width 6 height 5
radio input "true"
click at [625, 297] on button "Submit" at bounding box center [634, 299] width 63 height 18
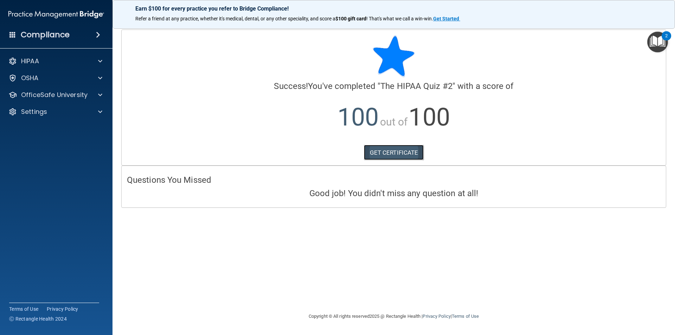
click at [379, 155] on link "GET CERTIFICATE" at bounding box center [394, 152] width 60 height 15
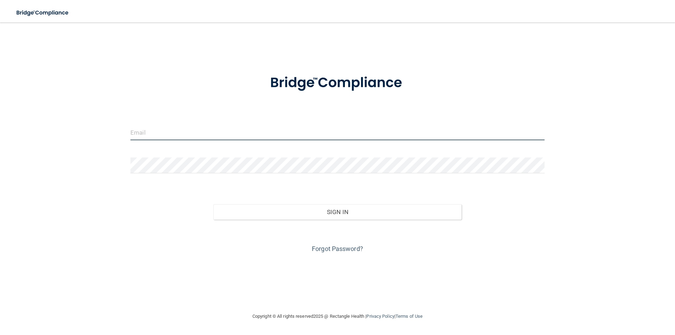
click at [148, 135] on input "email" at bounding box center [337, 132] width 414 height 16
type input "[EMAIL_ADDRESS][DOMAIN_NAME]"
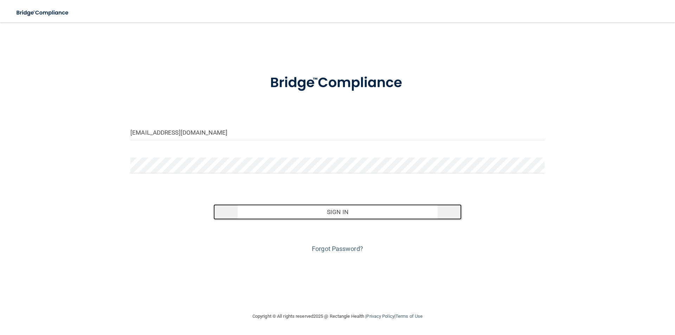
click at [319, 217] on button "Sign In" at bounding box center [337, 211] width 249 height 15
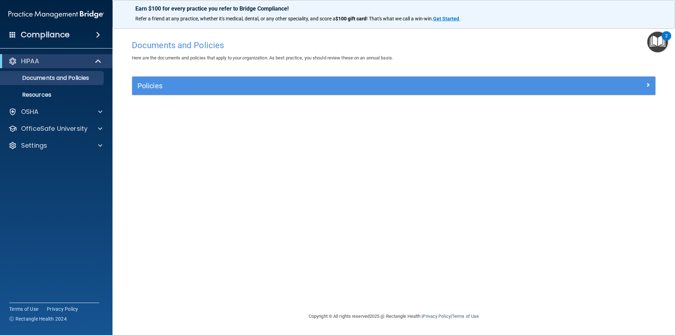
click at [660, 40] on img "Open Resource Center, 2 new notifications" at bounding box center [657, 42] width 21 height 21
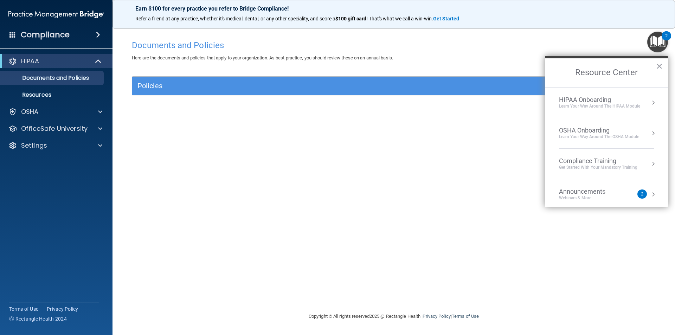
click at [619, 168] on div "Get Started with your mandatory training" at bounding box center [598, 168] width 78 height 6
click at [593, 101] on div "HIPAA Training for Members" at bounding box center [590, 99] width 78 height 6
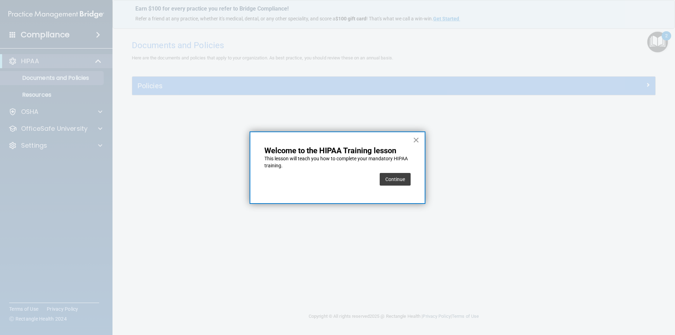
click at [417, 137] on button "×" at bounding box center [416, 139] width 7 height 11
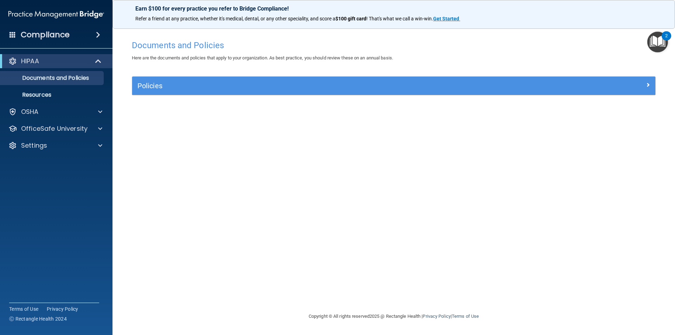
click at [660, 37] on img "Open Resource Center, 2 new notifications" at bounding box center [657, 42] width 21 height 21
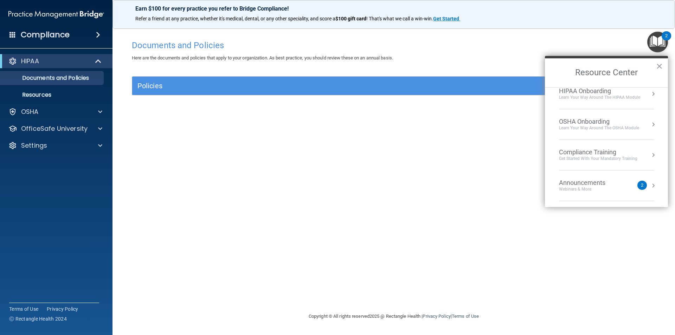
scroll to position [2, 0]
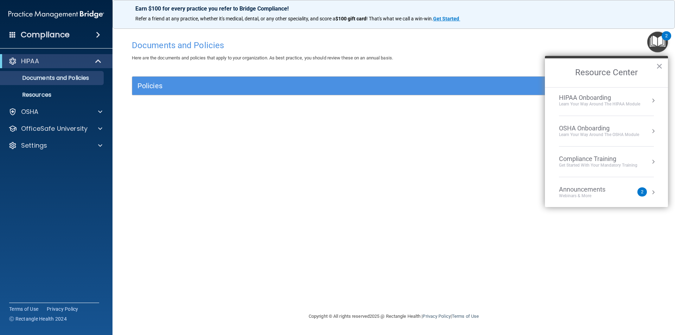
click at [596, 165] on div "Get Started with your mandatory training" at bounding box center [598, 165] width 78 height 6
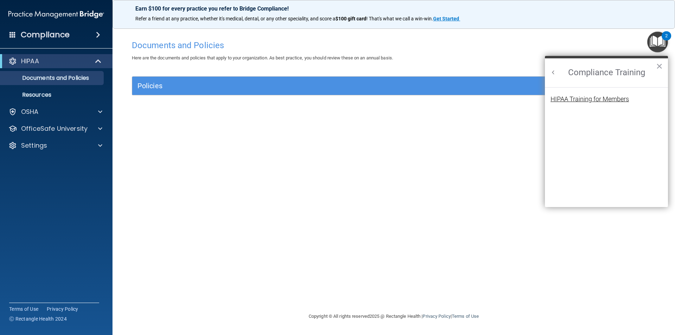
click at [597, 101] on div "HIPAA Training for Members" at bounding box center [590, 99] width 78 height 6
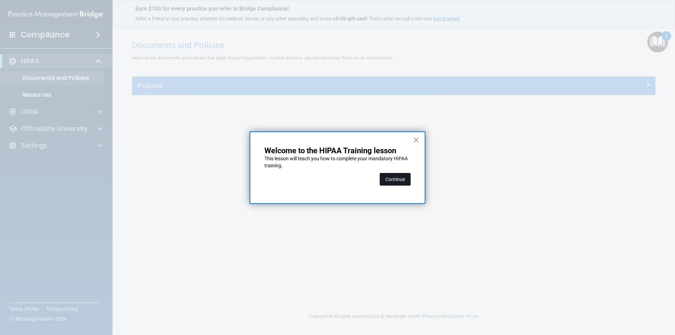
click at [394, 180] on button "Continue" at bounding box center [395, 179] width 31 height 13
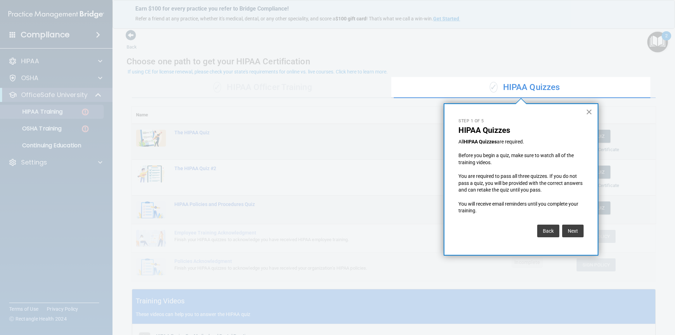
click at [590, 111] on button "×" at bounding box center [589, 111] width 7 height 11
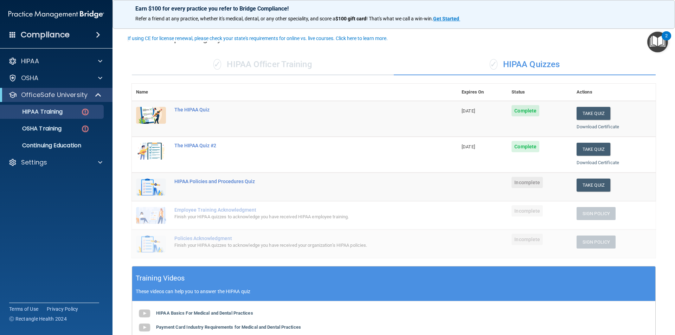
scroll to position [35, 0]
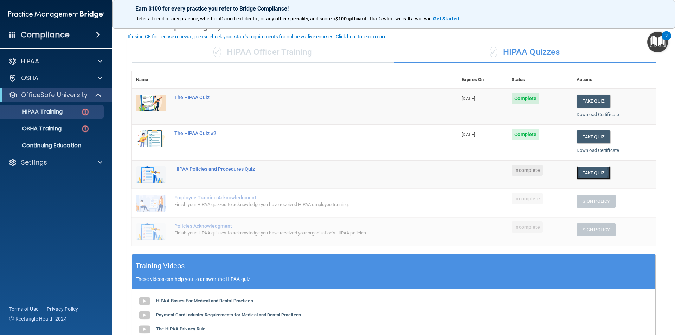
click at [590, 172] on button "Take Quiz" at bounding box center [594, 172] width 34 height 13
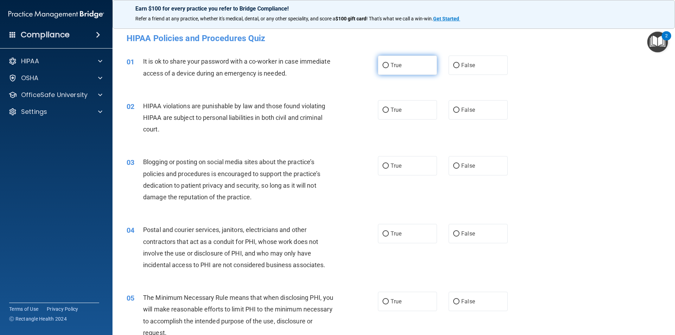
click at [408, 68] on label "True" at bounding box center [407, 65] width 59 height 19
click at [389, 68] on input "True" at bounding box center [386, 65] width 6 height 5
radio input "true"
click at [423, 110] on label "True" at bounding box center [407, 109] width 59 height 19
click at [389, 110] on input "True" at bounding box center [386, 110] width 6 height 5
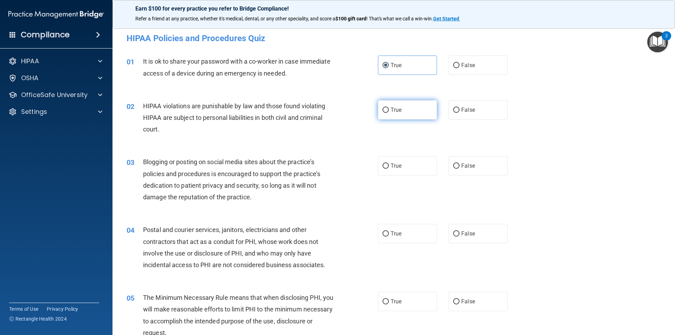
radio input "true"
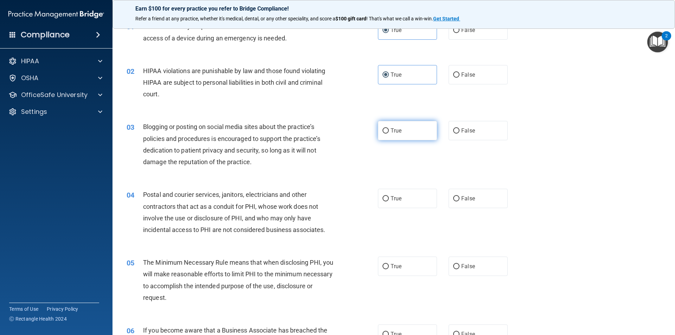
click at [402, 132] on label "True" at bounding box center [407, 130] width 59 height 19
click at [389, 132] on input "True" at bounding box center [386, 130] width 6 height 5
radio input "true"
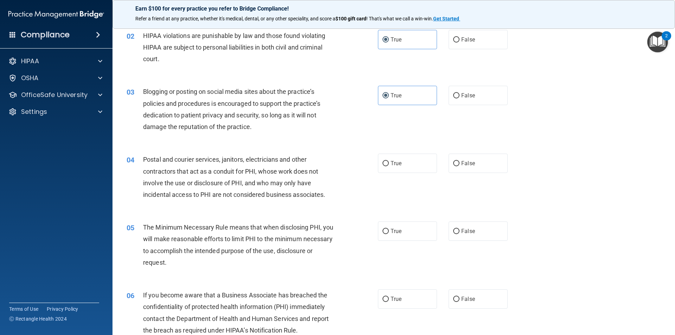
scroll to position [105, 0]
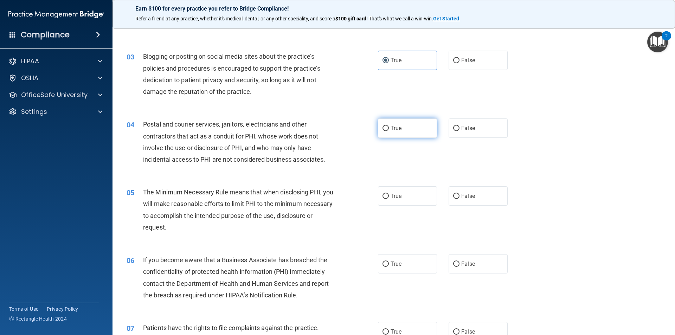
click at [411, 133] on label "True" at bounding box center [407, 128] width 59 height 19
click at [389, 131] on input "True" at bounding box center [386, 128] width 6 height 5
radio input "true"
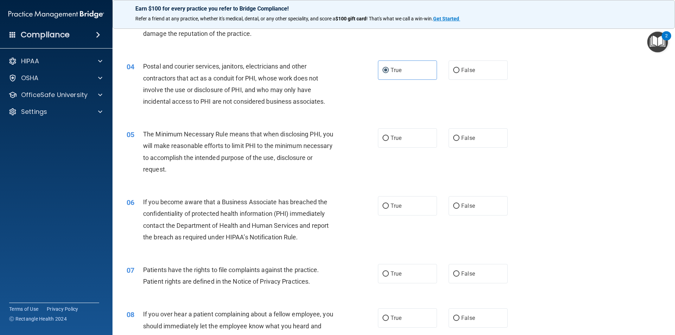
scroll to position [176, 0]
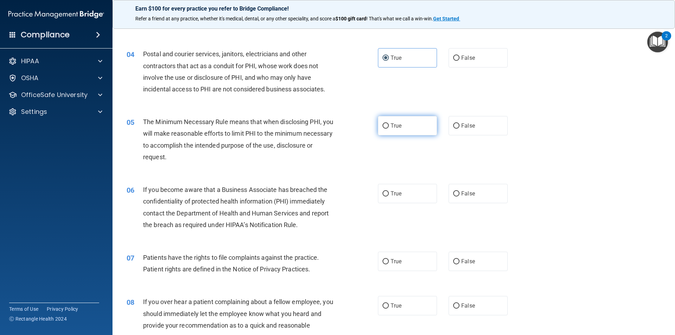
click at [415, 128] on label "True" at bounding box center [407, 125] width 59 height 19
click at [389, 128] on input "True" at bounding box center [386, 125] width 6 height 5
radio input "true"
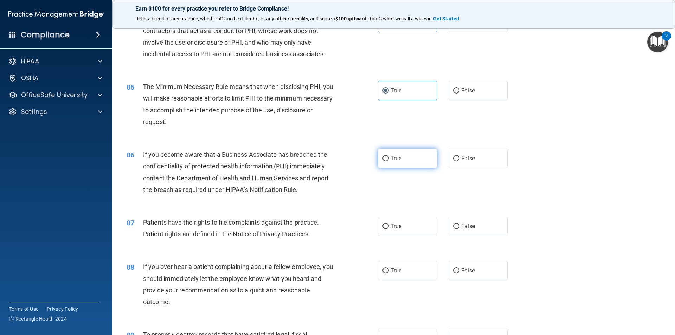
click at [416, 155] on label "True" at bounding box center [407, 158] width 59 height 19
click at [389, 156] on input "True" at bounding box center [386, 158] width 6 height 5
radio input "true"
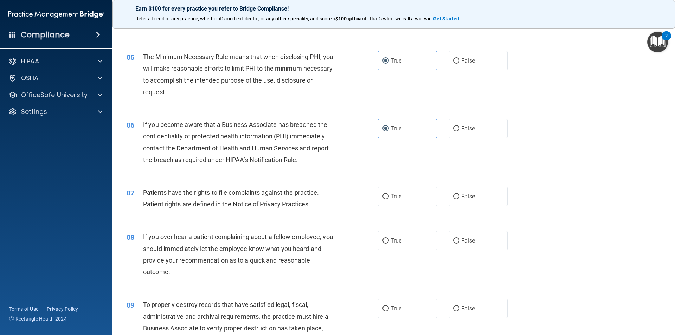
scroll to position [281, 0]
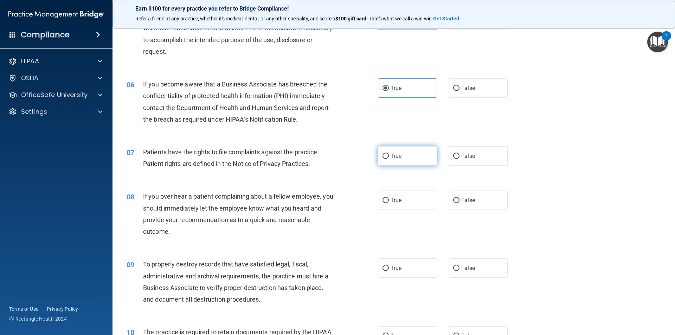
click at [401, 160] on label "True" at bounding box center [407, 155] width 59 height 19
click at [389, 159] on input "True" at bounding box center [386, 156] width 6 height 5
radio input "true"
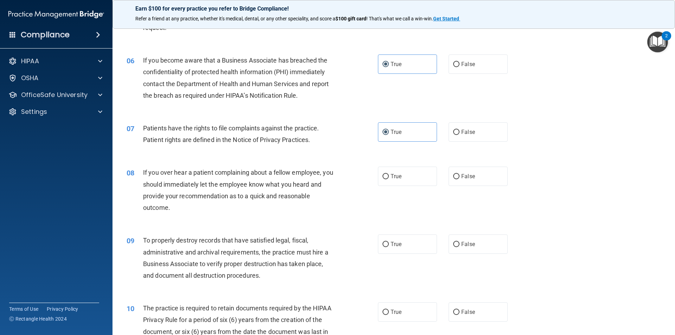
scroll to position [352, 0]
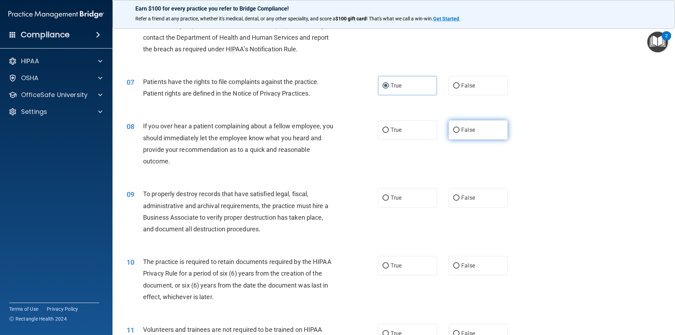
click at [468, 125] on label "False" at bounding box center [478, 129] width 59 height 19
click at [460, 128] on input "False" at bounding box center [456, 130] width 6 height 5
radio input "true"
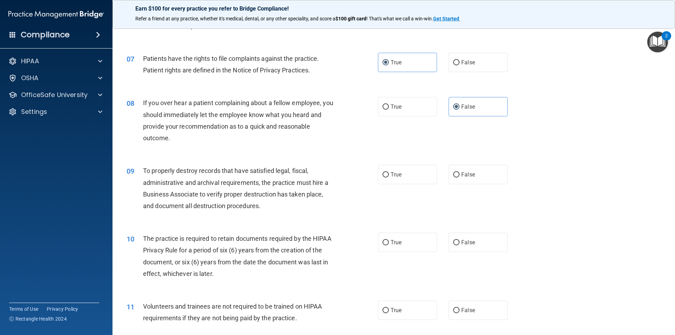
scroll to position [422, 0]
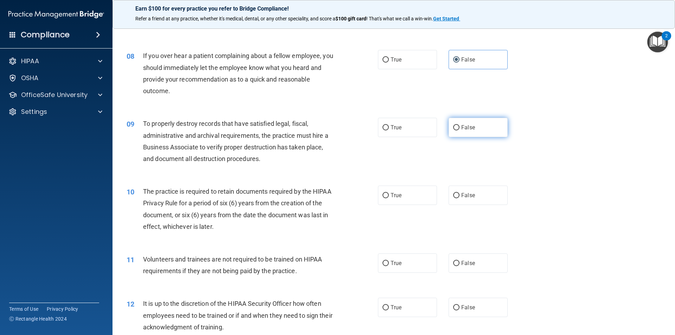
click at [466, 134] on label "False" at bounding box center [478, 127] width 59 height 19
click at [481, 129] on label "False" at bounding box center [478, 127] width 59 height 19
click at [460, 129] on input "False" at bounding box center [456, 127] width 6 height 5
radio input "true"
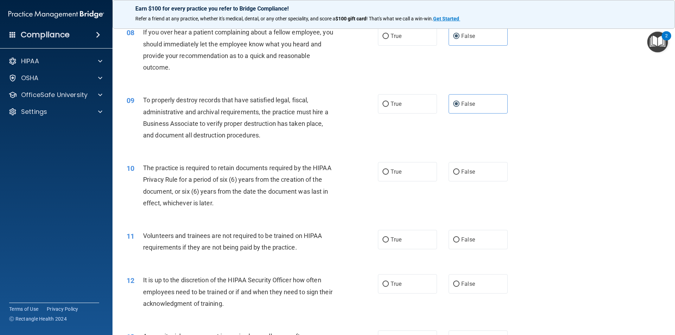
scroll to position [492, 0]
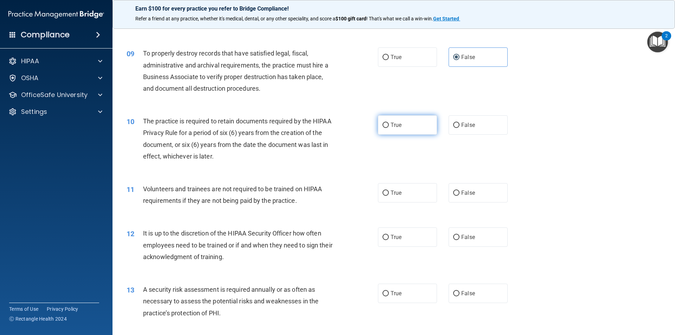
click at [414, 122] on label "True" at bounding box center [407, 124] width 59 height 19
click at [389, 123] on input "True" at bounding box center [386, 125] width 6 height 5
radio input "true"
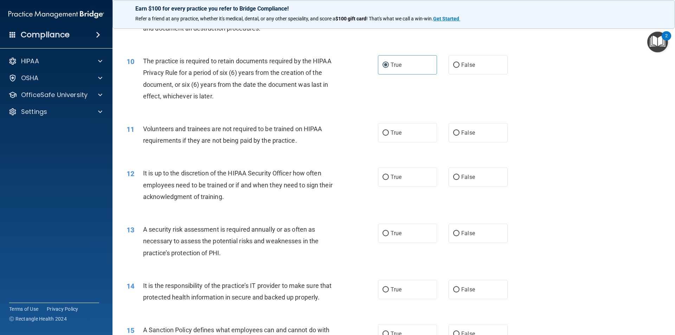
scroll to position [563, 0]
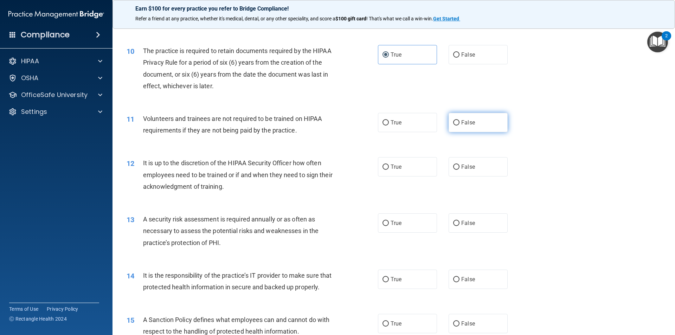
click at [466, 128] on label "False" at bounding box center [478, 122] width 59 height 19
click at [460, 126] on input "False" at bounding box center [456, 122] width 6 height 5
radio input "true"
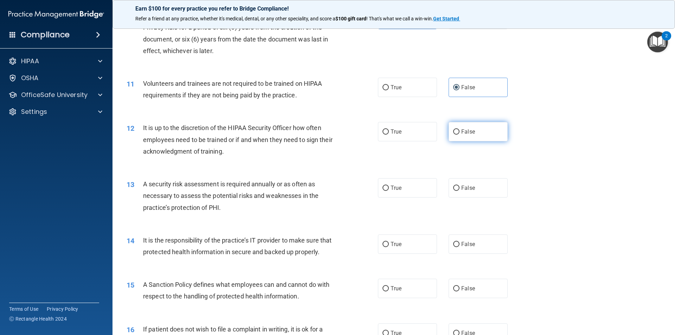
click at [477, 133] on label "False" at bounding box center [478, 131] width 59 height 19
click at [460, 133] on input "False" at bounding box center [456, 131] width 6 height 5
radio input "true"
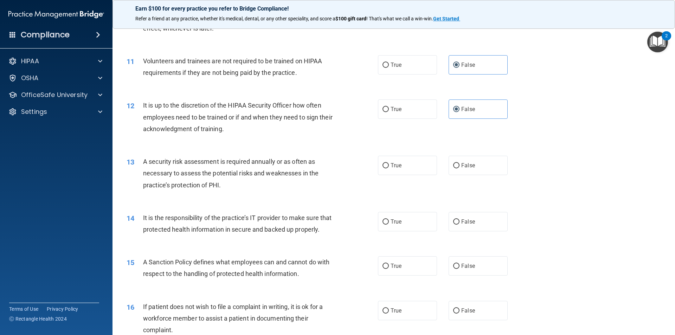
scroll to position [633, 0]
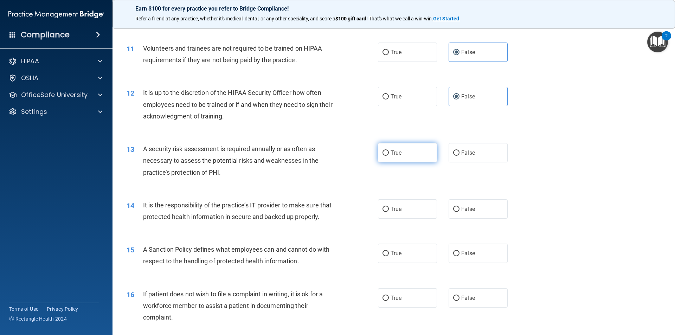
click at [408, 153] on label "True" at bounding box center [407, 152] width 59 height 19
click at [389, 153] on input "True" at bounding box center [386, 153] width 6 height 5
radio input "true"
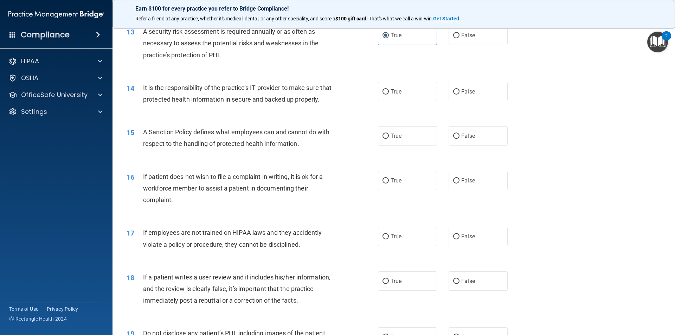
scroll to position [774, 0]
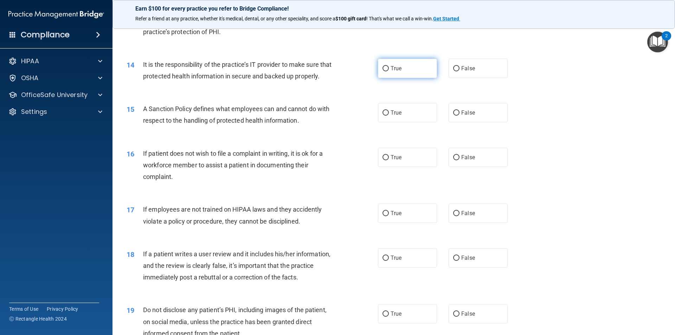
click at [397, 68] on span "True" at bounding box center [396, 68] width 11 height 7
click at [389, 68] on input "True" at bounding box center [386, 68] width 6 height 5
radio input "true"
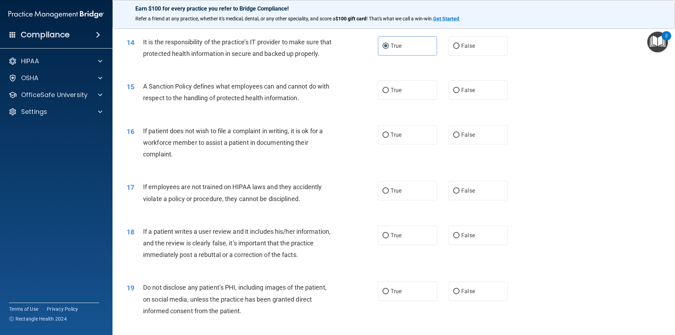
scroll to position [809, 0]
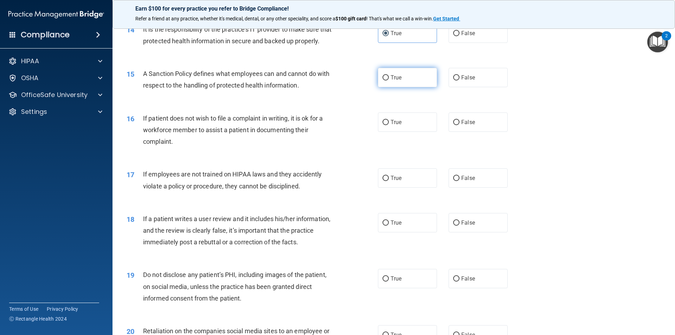
click at [394, 81] on span "True" at bounding box center [396, 77] width 11 height 7
click at [389, 81] on input "True" at bounding box center [386, 77] width 6 height 5
radio input "true"
click at [406, 132] on label "True" at bounding box center [407, 122] width 59 height 19
click at [389, 125] on input "True" at bounding box center [386, 122] width 6 height 5
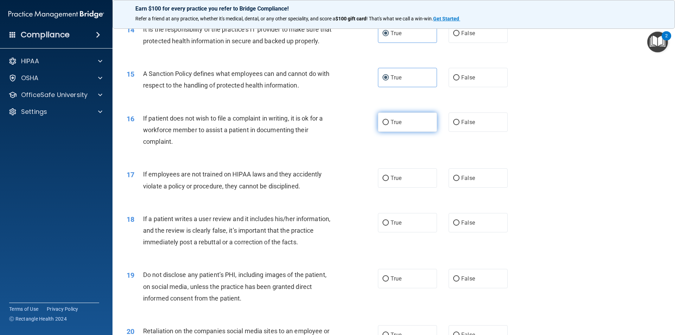
radio input "true"
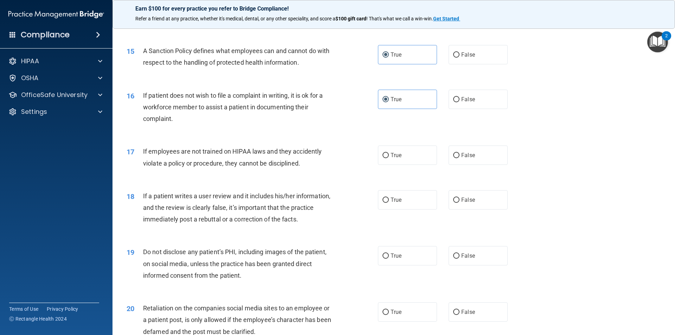
scroll to position [844, 0]
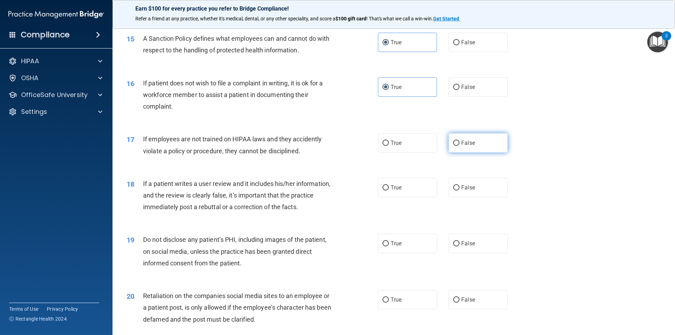
click at [471, 146] on span "False" at bounding box center [468, 143] width 14 height 7
click at [460, 146] on input "False" at bounding box center [456, 143] width 6 height 5
radio input "true"
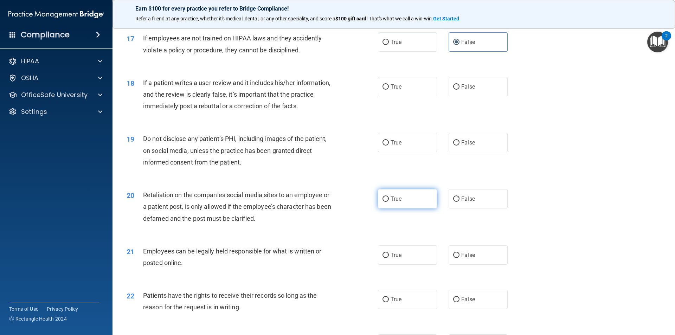
scroll to position [949, 0]
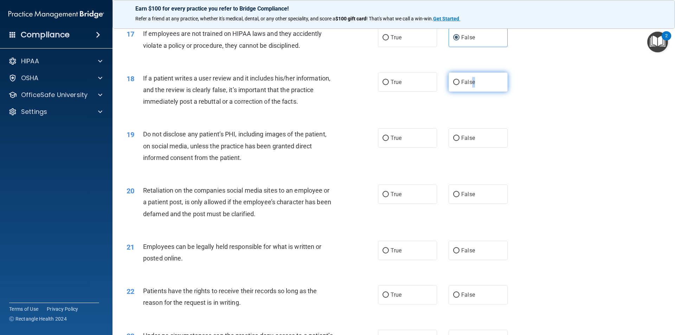
drag, startPoint x: 470, startPoint y: 95, endPoint x: 468, endPoint y: 89, distance: 6.1
click at [470, 85] on span "False" at bounding box center [468, 82] width 14 height 7
drag, startPoint x: 454, startPoint y: 97, endPoint x: 456, endPoint y: 100, distance: 4.1
click at [454, 92] on label "False" at bounding box center [478, 81] width 59 height 19
click at [453, 85] on input "False" at bounding box center [456, 82] width 6 height 5
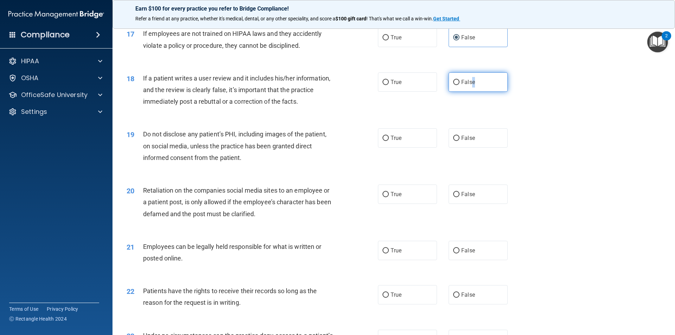
radio input "true"
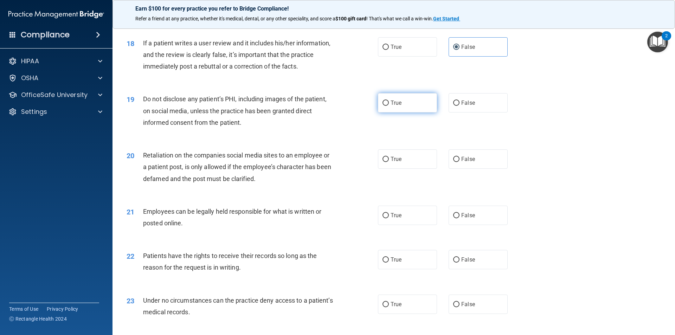
click at [428, 113] on label "True" at bounding box center [407, 102] width 59 height 19
click at [389, 106] on input "True" at bounding box center [386, 103] width 6 height 5
radio input "true"
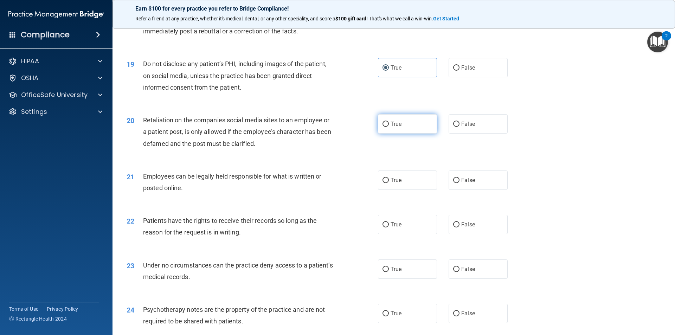
click at [411, 134] on label "True" at bounding box center [407, 123] width 59 height 19
click at [389, 127] on input "True" at bounding box center [386, 124] width 6 height 5
radio input "true"
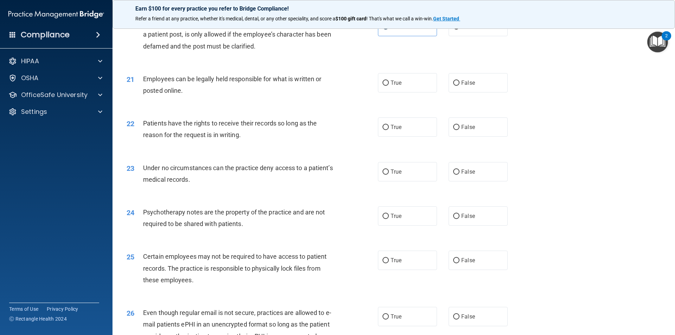
scroll to position [1125, 0]
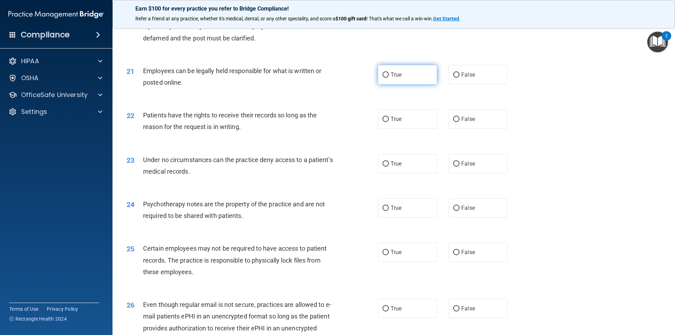
click at [422, 83] on label "True" at bounding box center [407, 74] width 59 height 19
click at [389, 78] on input "True" at bounding box center [386, 74] width 6 height 5
radio input "true"
click at [405, 129] on label "True" at bounding box center [407, 118] width 59 height 19
click at [389, 122] on input "True" at bounding box center [386, 119] width 6 height 5
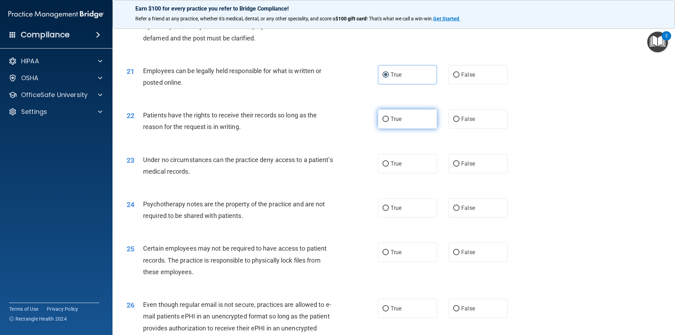
radio input "true"
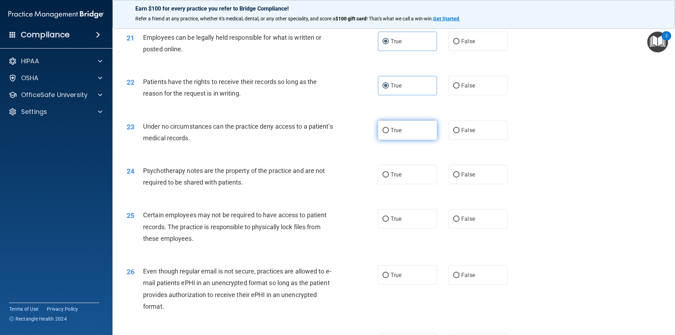
scroll to position [1160, 0]
click at [409, 138] on label "True" at bounding box center [407, 128] width 59 height 19
click at [389, 132] on input "True" at bounding box center [386, 128] width 6 height 5
radio input "true"
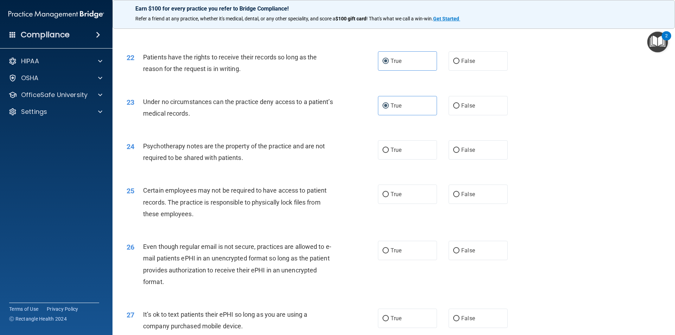
scroll to position [1196, 0]
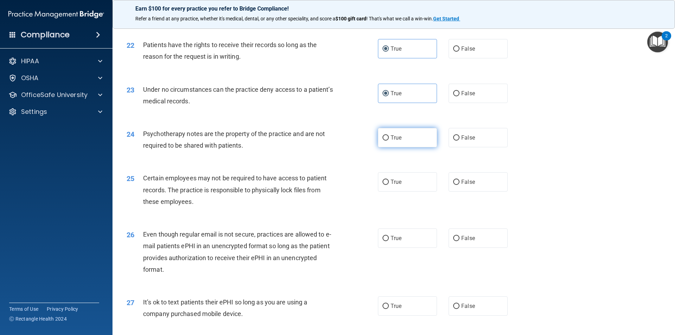
click at [419, 147] on label "True" at bounding box center [407, 137] width 59 height 19
click at [389, 141] on input "True" at bounding box center [386, 137] width 6 height 5
radio input "true"
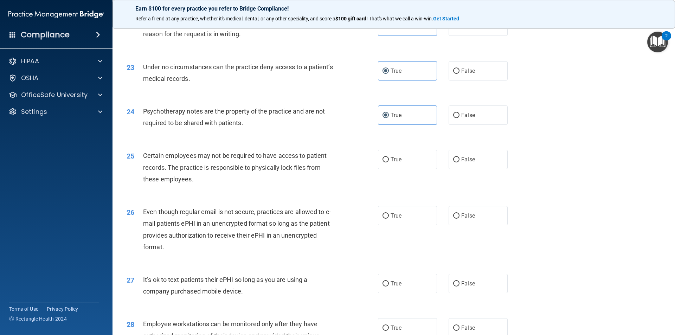
scroll to position [1231, 0]
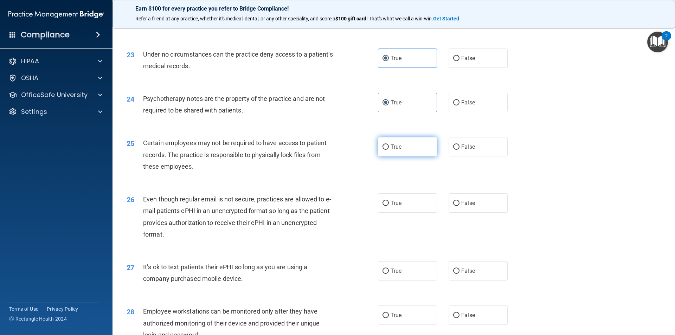
click at [401, 156] on label "True" at bounding box center [407, 146] width 59 height 19
click at [389, 150] on input "True" at bounding box center [386, 147] width 6 height 5
radio input "true"
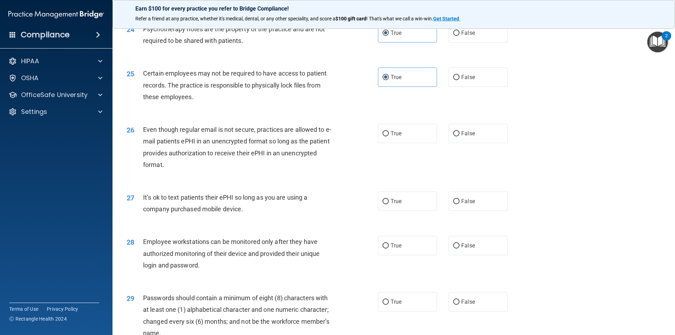
scroll to position [1301, 0]
click at [407, 142] on label "True" at bounding box center [407, 132] width 59 height 19
click at [389, 136] on input "True" at bounding box center [386, 132] width 6 height 5
radio input "true"
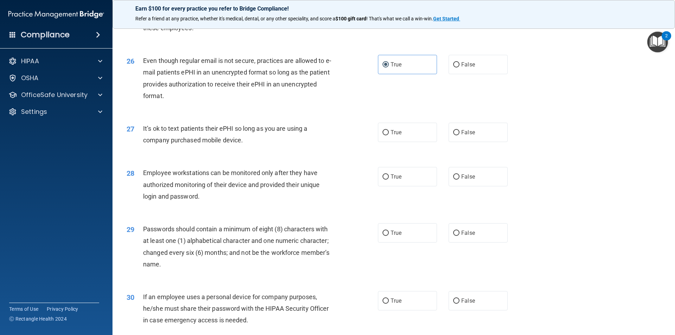
scroll to position [1371, 0]
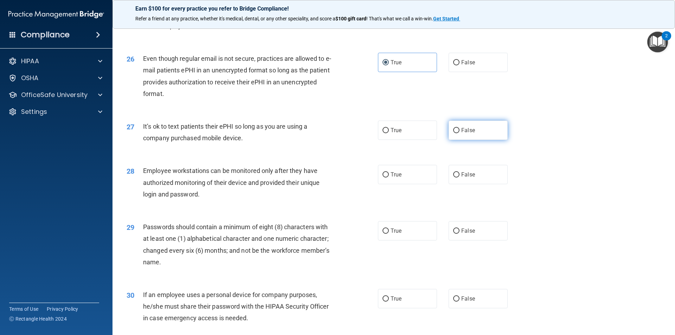
click at [471, 134] on span "False" at bounding box center [468, 130] width 14 height 7
click at [460, 133] on input "False" at bounding box center [456, 130] width 6 height 5
radio input "true"
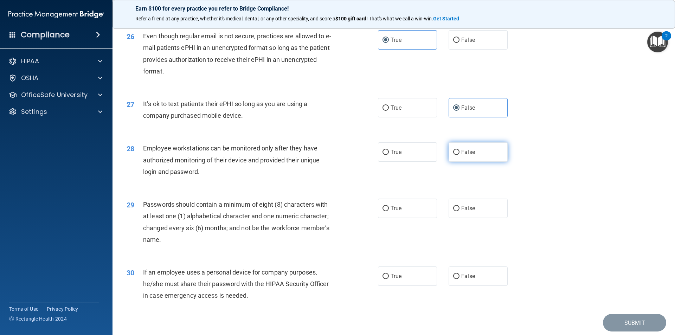
scroll to position [1407, 0]
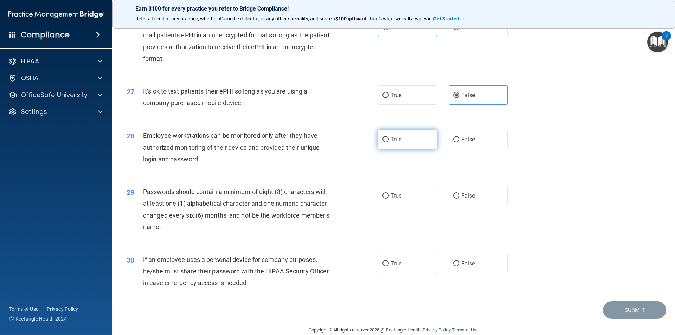
click at [420, 148] on label "True" at bounding box center [407, 139] width 59 height 19
click at [389, 142] on input "True" at bounding box center [386, 139] width 6 height 5
radio input "true"
click at [402, 205] on label "True" at bounding box center [407, 195] width 59 height 19
click at [389, 199] on input "True" at bounding box center [386, 195] width 6 height 5
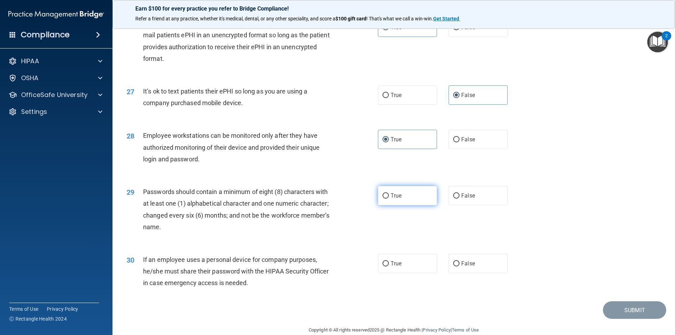
radio input "true"
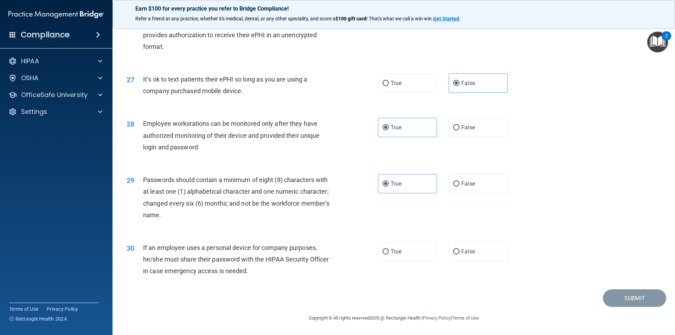
scroll to position [1430, 0]
click at [408, 247] on label "True" at bounding box center [407, 251] width 59 height 19
click at [389, 249] on input "True" at bounding box center [386, 251] width 6 height 5
radio input "true"
click at [633, 298] on button "Submit" at bounding box center [634, 298] width 63 height 18
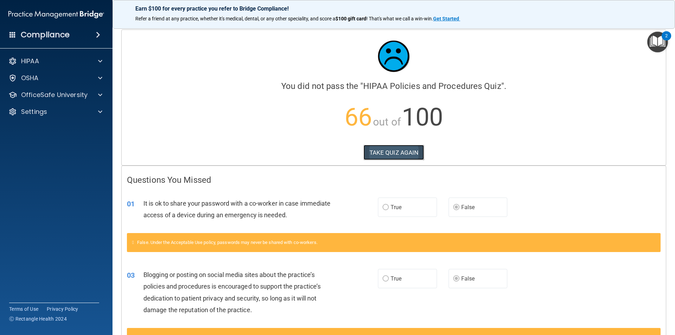
click at [403, 155] on button "TAKE QUIZ AGAIN" at bounding box center [394, 152] width 61 height 15
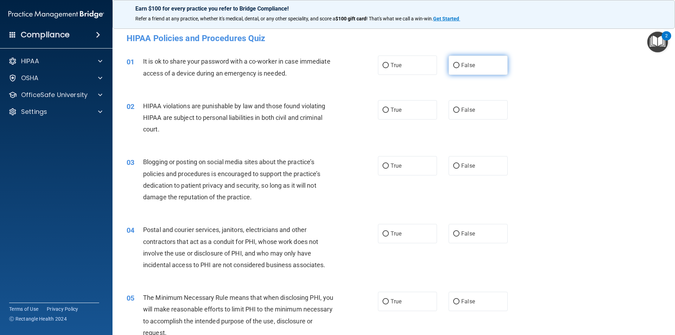
click at [482, 63] on label "False" at bounding box center [478, 65] width 59 height 19
click at [460, 63] on input "False" at bounding box center [456, 65] width 6 height 5
radio input "true"
click at [395, 110] on span "True" at bounding box center [396, 110] width 11 height 7
click at [389, 110] on input "True" at bounding box center [386, 110] width 6 height 5
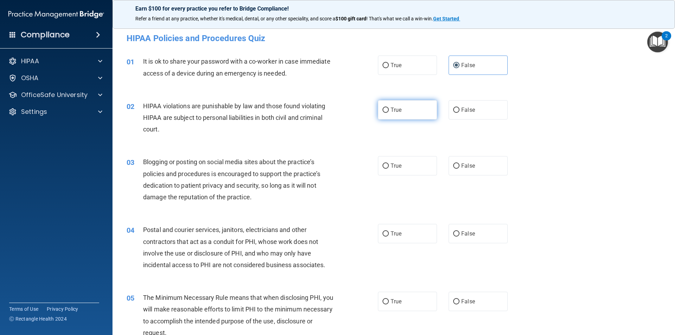
radio input "true"
click at [463, 162] on span "False" at bounding box center [468, 165] width 14 height 7
click at [460, 164] on input "False" at bounding box center [456, 166] width 6 height 5
radio input "true"
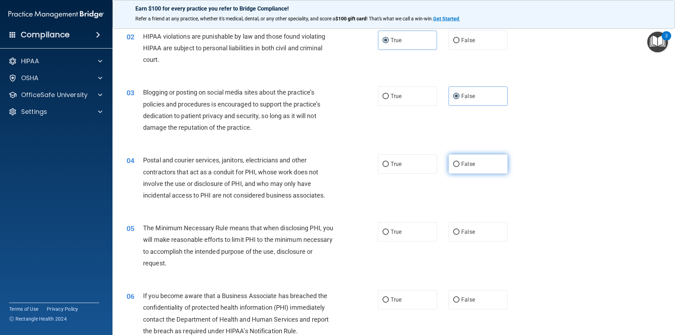
scroll to position [70, 0]
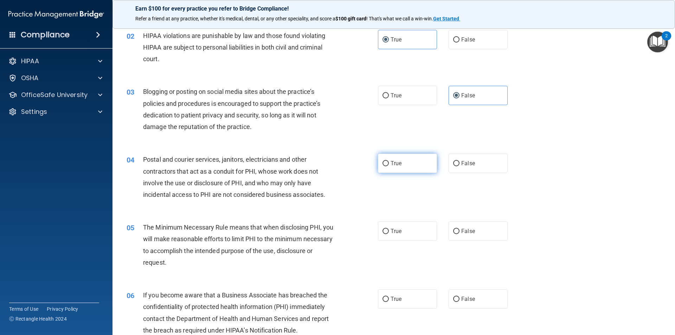
click at [422, 165] on label "True" at bounding box center [407, 163] width 59 height 19
click at [389, 165] on input "True" at bounding box center [386, 163] width 6 height 5
radio input "true"
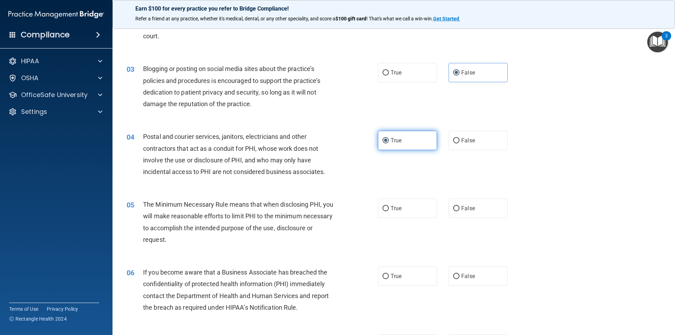
scroll to position [105, 0]
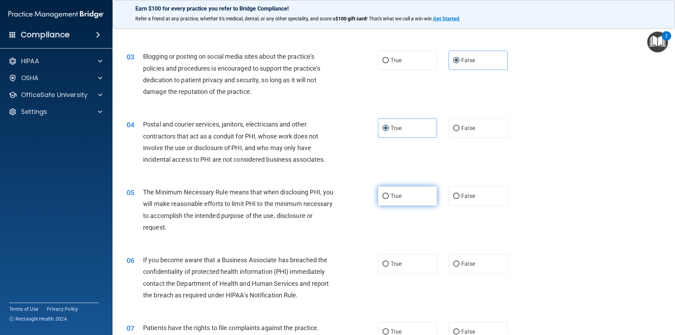
click at [402, 194] on label "True" at bounding box center [407, 195] width 59 height 19
click at [389, 194] on input "True" at bounding box center [386, 196] width 6 height 5
radio input "true"
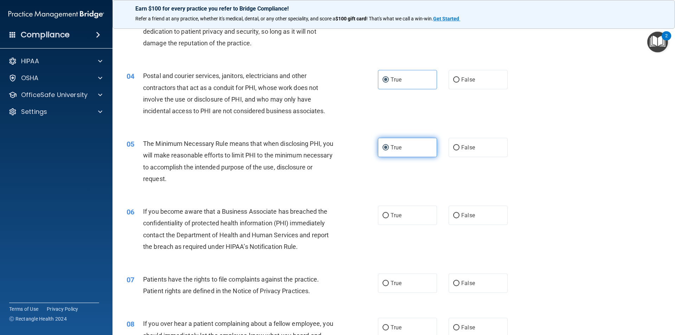
scroll to position [176, 0]
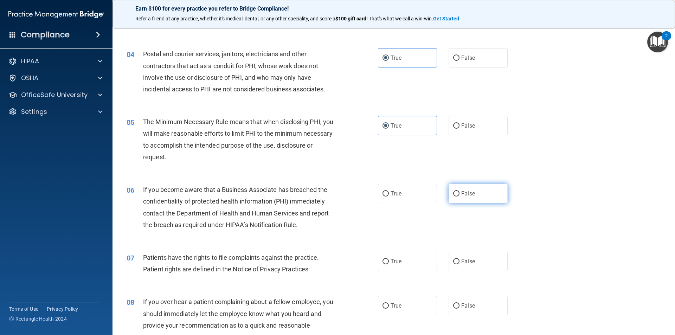
click at [467, 197] on span "False" at bounding box center [468, 193] width 14 height 7
click at [460, 197] on input "False" at bounding box center [456, 193] width 6 height 5
radio input "true"
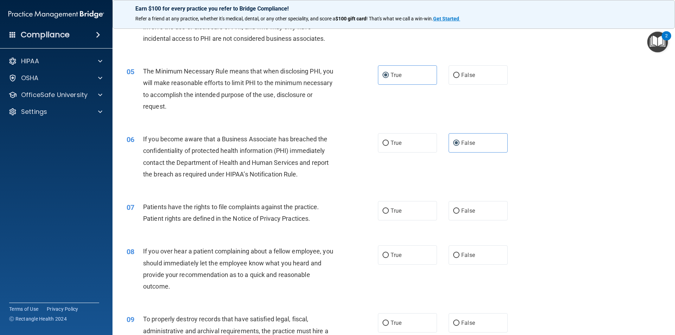
scroll to position [281, 0]
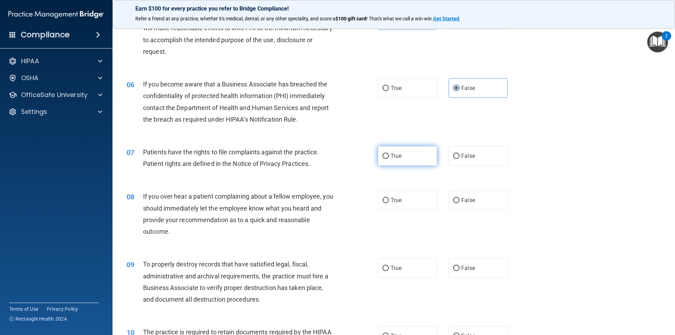
click at [407, 157] on label "True" at bounding box center [407, 155] width 59 height 19
click at [389, 157] on input "True" at bounding box center [386, 156] width 6 height 5
radio input "true"
click at [470, 201] on span "False" at bounding box center [468, 200] width 14 height 7
click at [460, 201] on input "False" at bounding box center [456, 200] width 6 height 5
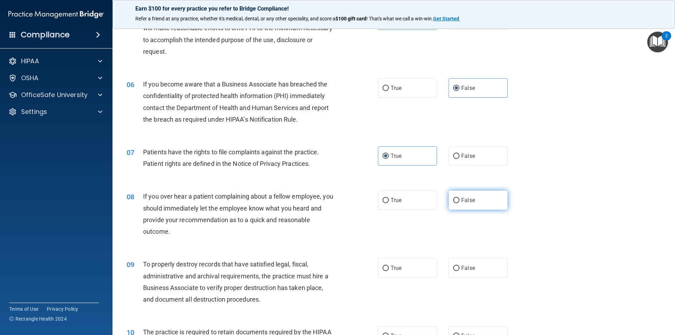
radio input "true"
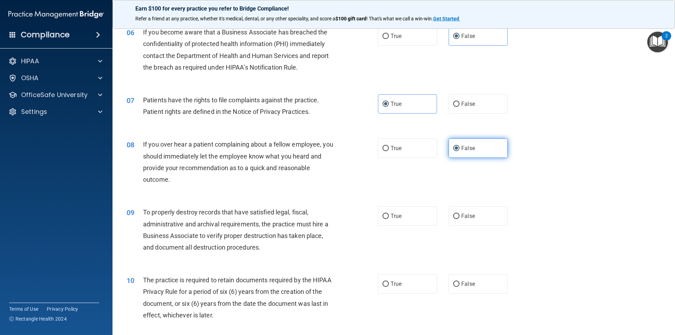
scroll to position [352, 0]
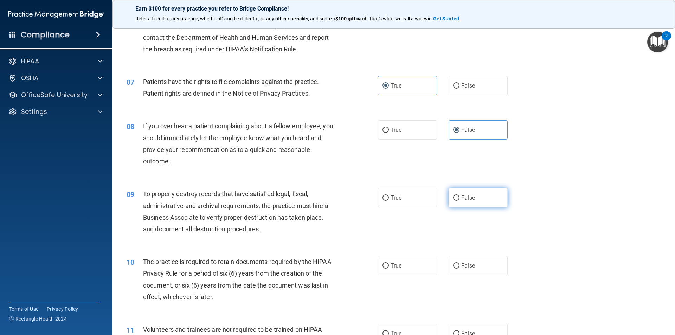
click at [468, 201] on span "False" at bounding box center [468, 197] width 14 height 7
click at [460, 201] on input "False" at bounding box center [456, 198] width 6 height 5
radio input "true"
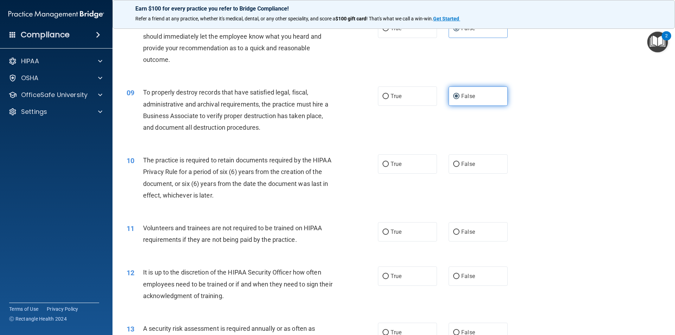
scroll to position [457, 0]
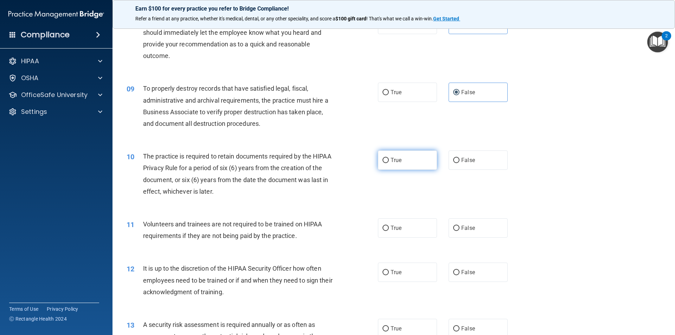
click at [411, 164] on label "True" at bounding box center [407, 160] width 59 height 19
click at [389, 163] on input "True" at bounding box center [386, 160] width 6 height 5
radio input "true"
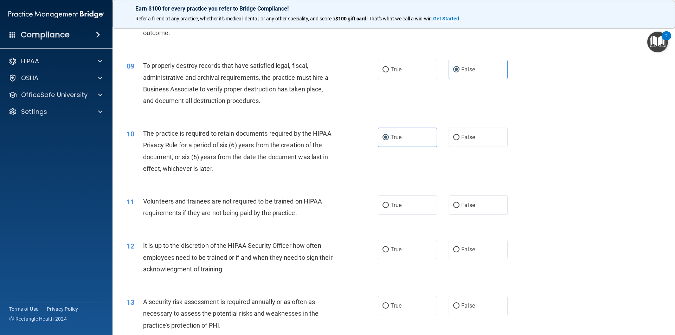
scroll to position [527, 0]
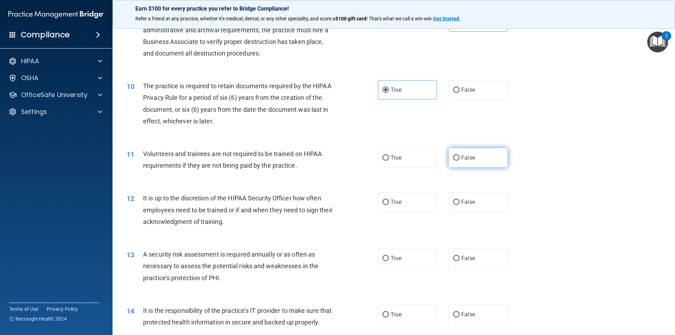
click at [469, 163] on label "False" at bounding box center [478, 157] width 59 height 19
click at [460, 161] on input "False" at bounding box center [456, 157] width 6 height 5
radio input "true"
click at [421, 203] on label "True" at bounding box center [407, 201] width 59 height 19
click at [389, 203] on input "True" at bounding box center [386, 202] width 6 height 5
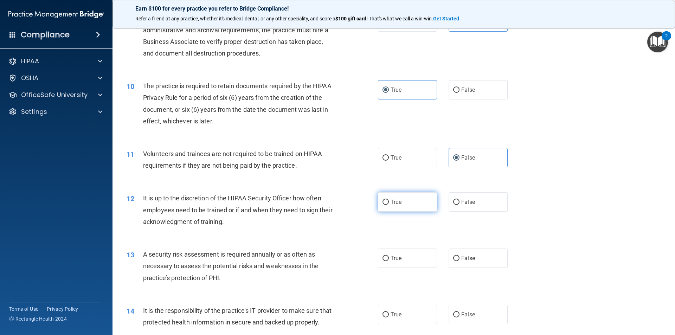
radio input "true"
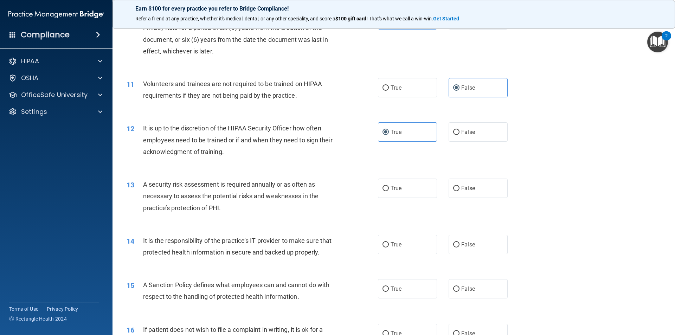
scroll to position [598, 0]
click at [410, 190] on label "True" at bounding box center [407, 187] width 59 height 19
click at [389, 190] on input "True" at bounding box center [386, 188] width 6 height 5
radio input "true"
click at [472, 138] on label "False" at bounding box center [478, 131] width 59 height 19
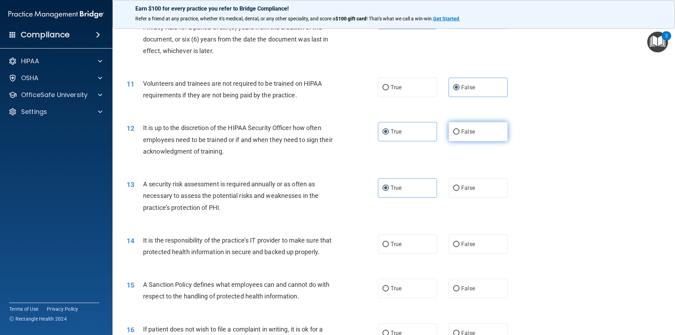
click at [460, 135] on input "False" at bounding box center [456, 131] width 6 height 5
radio input "true"
radio input "false"
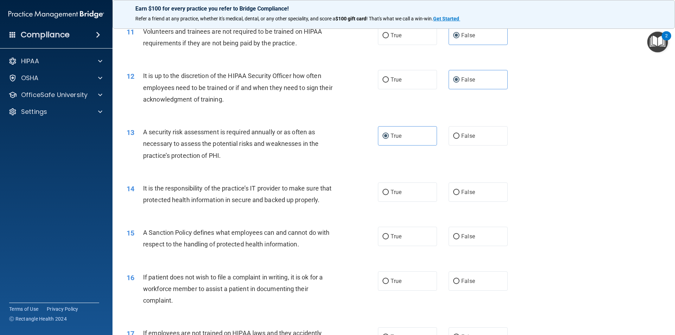
scroll to position [668, 0]
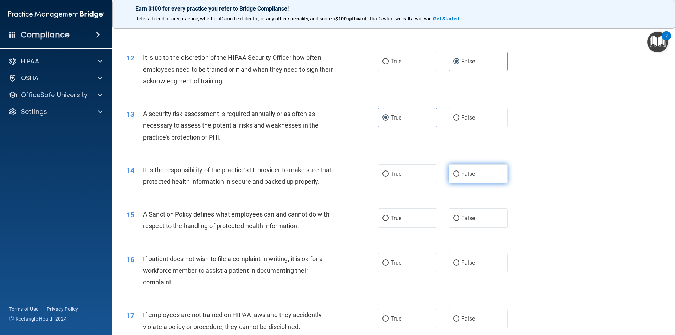
click at [471, 181] on label "False" at bounding box center [478, 173] width 59 height 19
click at [460, 177] on input "False" at bounding box center [456, 174] width 6 height 5
radio input "true"
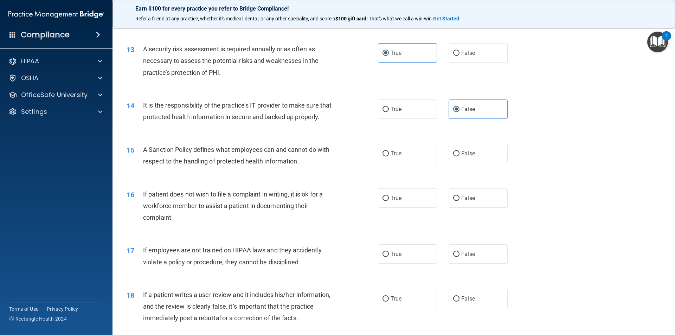
scroll to position [738, 0]
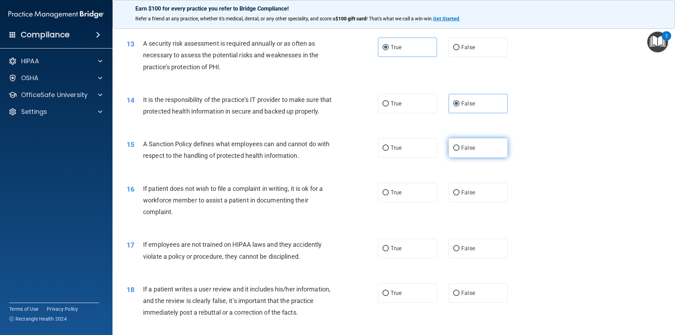
click at [465, 158] on label "False" at bounding box center [478, 147] width 59 height 19
click at [460, 151] on input "False" at bounding box center [456, 148] width 6 height 5
radio input "true"
click at [406, 202] on label "True" at bounding box center [407, 192] width 59 height 19
click at [389, 196] on input "True" at bounding box center [386, 192] width 6 height 5
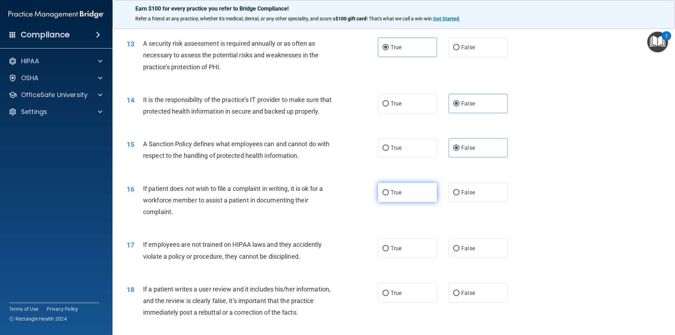
radio input "true"
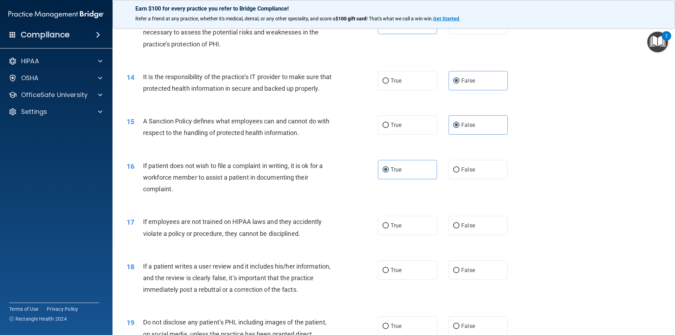
scroll to position [809, 0]
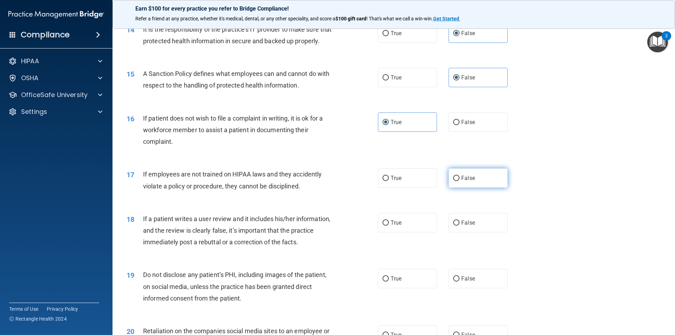
click at [477, 188] on label "False" at bounding box center [478, 177] width 59 height 19
click at [460, 181] on input "False" at bounding box center [456, 178] width 6 height 5
radio input "true"
click at [472, 232] on label "False" at bounding box center [478, 222] width 59 height 19
click at [460, 226] on input "False" at bounding box center [456, 222] width 6 height 5
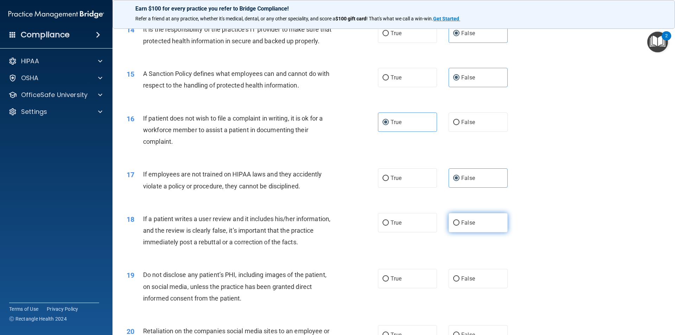
radio input "true"
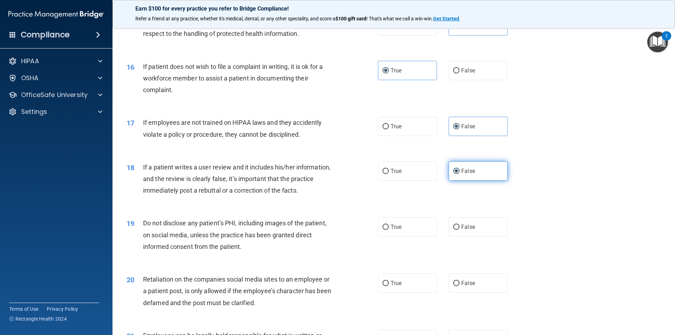
scroll to position [914, 0]
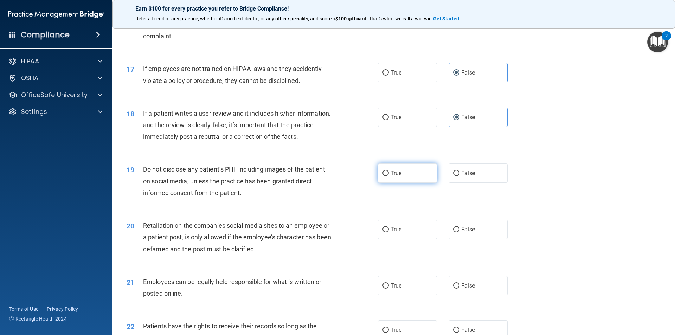
click at [412, 183] on label "True" at bounding box center [407, 173] width 59 height 19
click at [389, 176] on input "True" at bounding box center [386, 173] width 6 height 5
radio input "true"
click at [478, 239] on label "False" at bounding box center [478, 229] width 59 height 19
click at [460, 232] on input "False" at bounding box center [456, 229] width 6 height 5
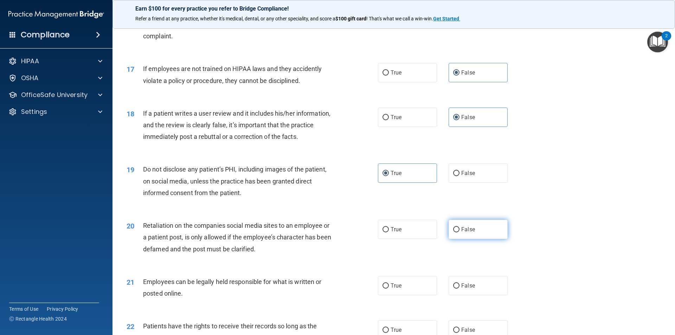
radio input "true"
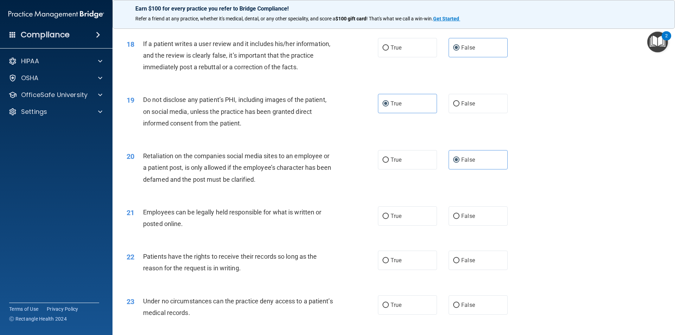
scroll to position [985, 0]
click at [399, 225] on label "True" at bounding box center [407, 215] width 59 height 19
click at [389, 218] on input "True" at bounding box center [386, 215] width 6 height 5
radio input "true"
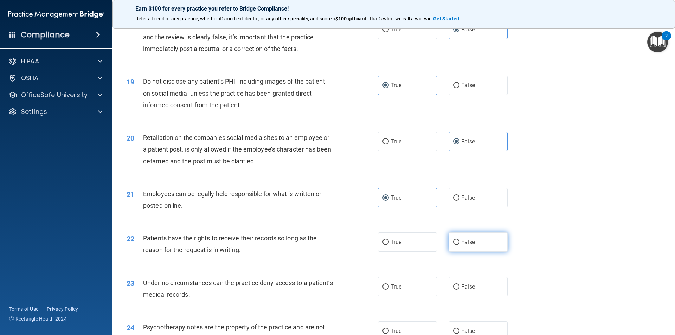
scroll to position [1020, 0]
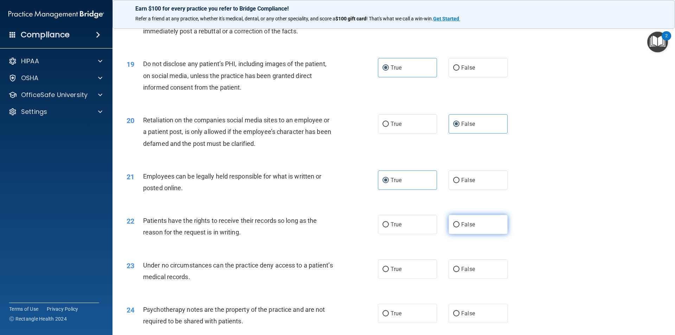
click at [474, 232] on label "False" at bounding box center [478, 224] width 59 height 19
click at [460, 228] on input "False" at bounding box center [456, 224] width 6 height 5
radio input "true"
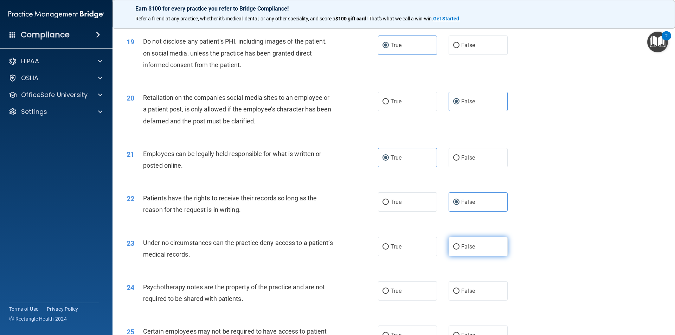
scroll to position [1055, 0]
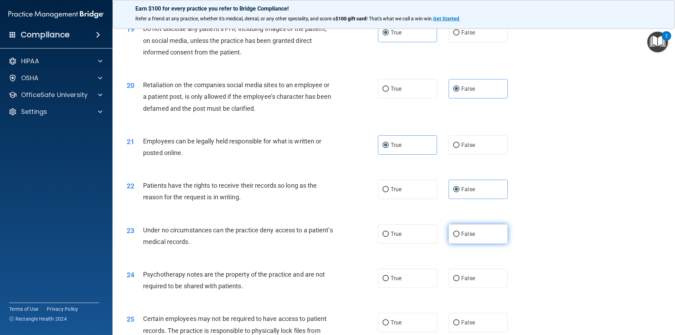
click at [482, 244] on label "False" at bounding box center [478, 233] width 59 height 19
click at [460, 237] on input "False" at bounding box center [456, 234] width 6 height 5
radio input "true"
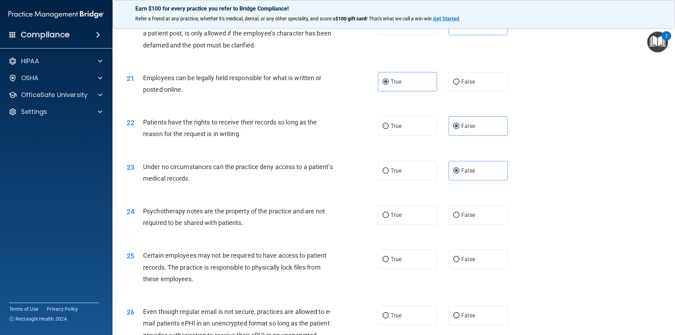
scroll to position [1125, 0]
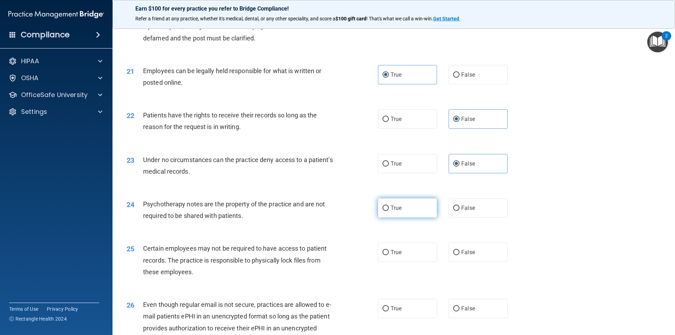
click at [406, 218] on label "True" at bounding box center [407, 207] width 59 height 19
click at [389, 211] on input "True" at bounding box center [386, 208] width 6 height 5
radio input "true"
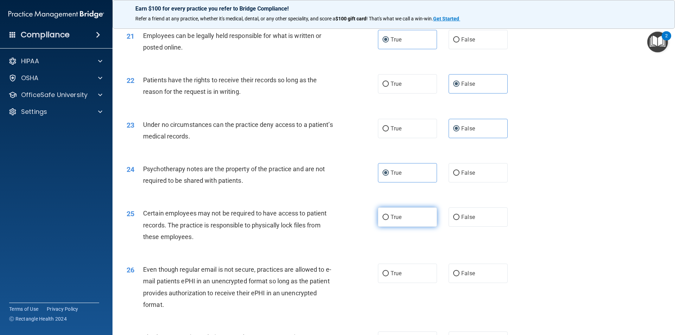
click at [408, 227] on label "True" at bounding box center [407, 216] width 59 height 19
click at [389, 220] on input "True" at bounding box center [386, 217] width 6 height 5
radio input "true"
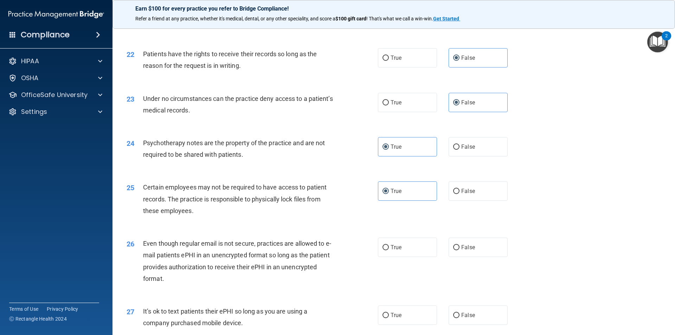
scroll to position [1231, 0]
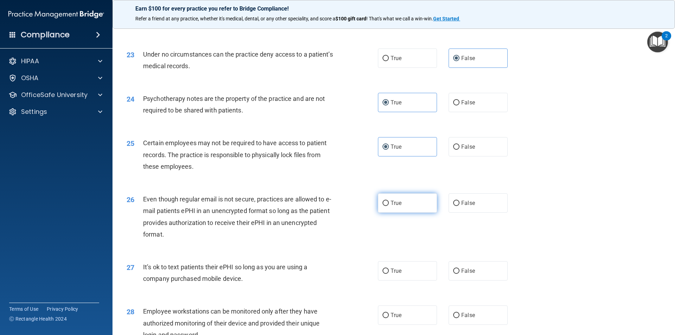
click at [403, 213] on label "True" at bounding box center [407, 202] width 59 height 19
click at [389, 206] on input "True" at bounding box center [386, 203] width 6 height 5
radio input "true"
click at [486, 277] on label "False" at bounding box center [478, 270] width 59 height 19
click at [460, 274] on input "False" at bounding box center [456, 271] width 6 height 5
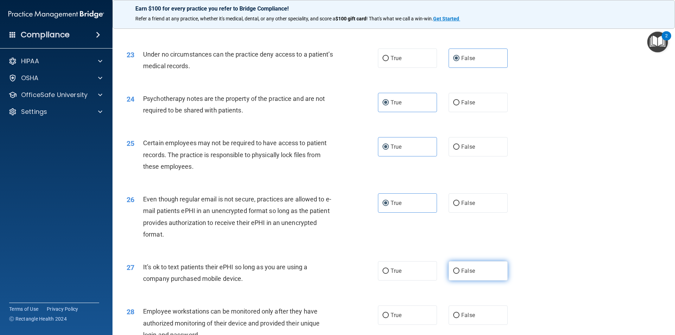
radio input "true"
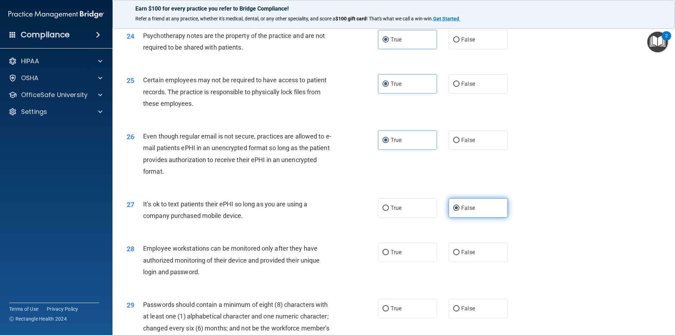
scroll to position [1301, 0]
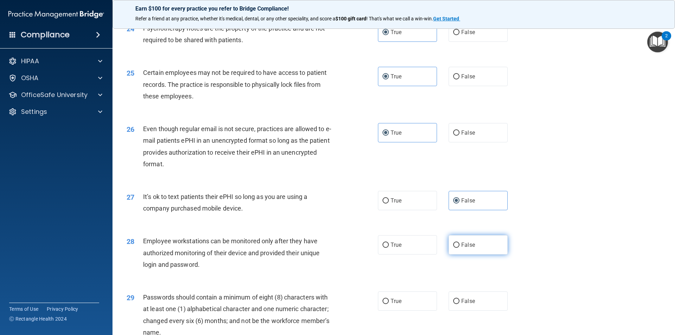
click at [476, 255] on label "False" at bounding box center [478, 244] width 59 height 19
click at [460, 248] on input "False" at bounding box center [456, 245] width 6 height 5
radio input "true"
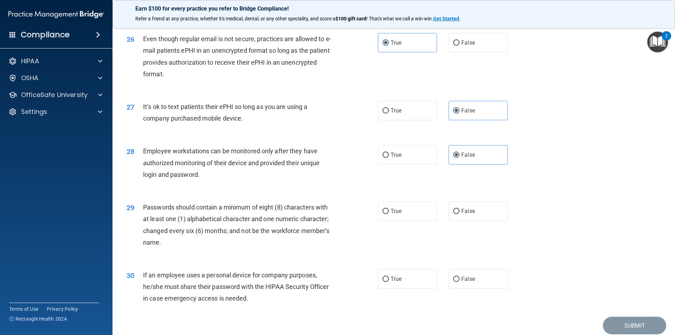
scroll to position [1407, 0]
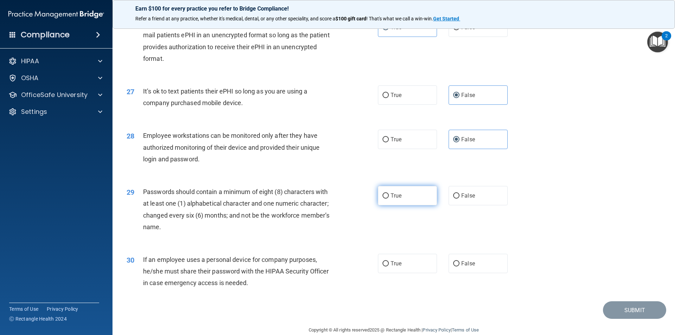
click at [402, 205] on label "True" at bounding box center [407, 195] width 59 height 19
click at [389, 199] on input "True" at bounding box center [386, 195] width 6 height 5
radio input "true"
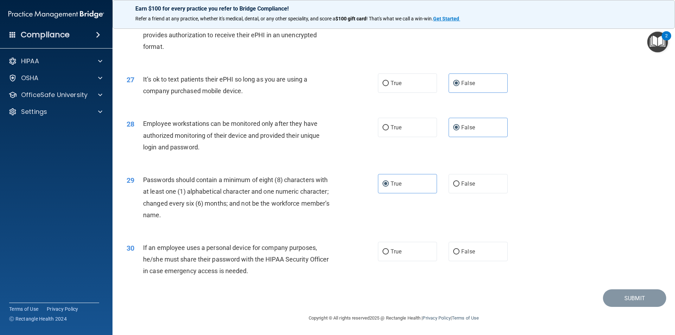
scroll to position [1430, 0]
click at [472, 253] on label "False" at bounding box center [478, 251] width 59 height 19
click at [460, 253] on input "False" at bounding box center [456, 251] width 6 height 5
radio input "true"
drag, startPoint x: 627, startPoint y: 299, endPoint x: 625, endPoint y: 296, distance: 4.0
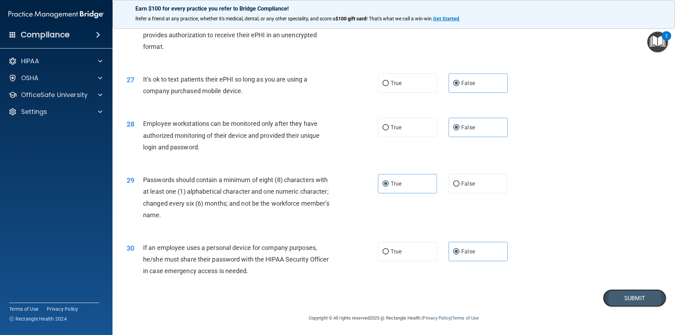
click at [625, 296] on button "Submit" at bounding box center [634, 298] width 63 height 18
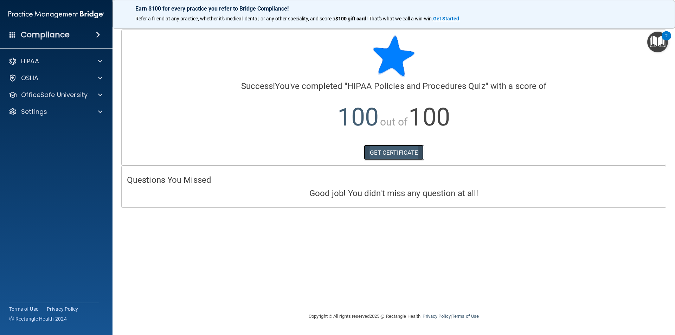
click at [402, 153] on link "GET CERTIFICATE" at bounding box center [394, 152] width 60 height 15
